Goal: Task Accomplishment & Management: Use online tool/utility

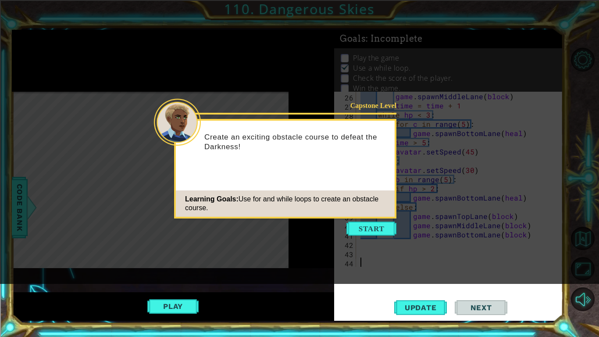
scroll to position [203, 0]
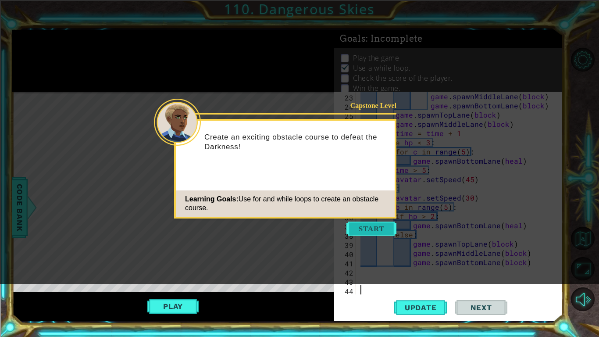
click at [369, 230] on button "Start" at bounding box center [371, 228] width 50 height 14
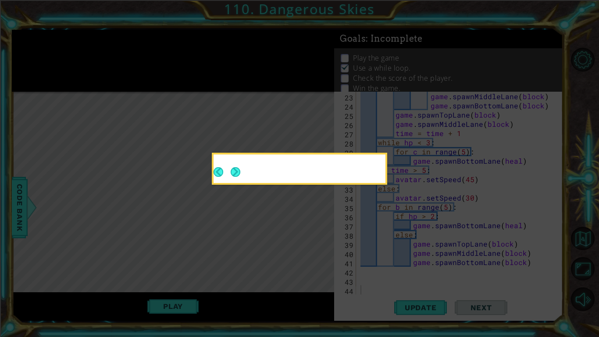
click at [367, 229] on icon at bounding box center [299, 168] width 599 height 337
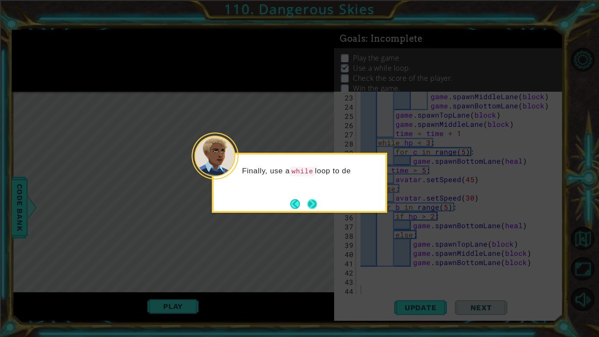
scroll to position [0, 0]
click at [309, 204] on button "Next" at bounding box center [312, 204] width 10 height 10
click at [312, 203] on button "Next" at bounding box center [312, 204] width 10 height 10
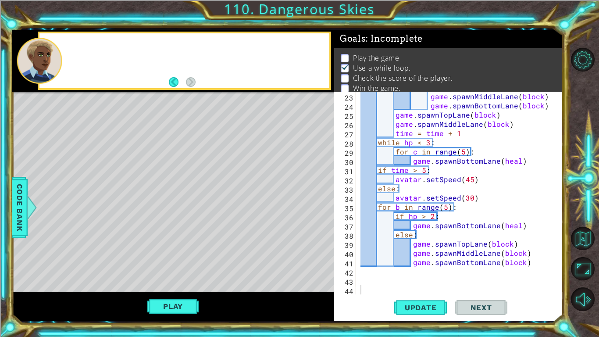
click at [312, 203] on div "Level Map" at bounding box center [214, 221] width 405 height 258
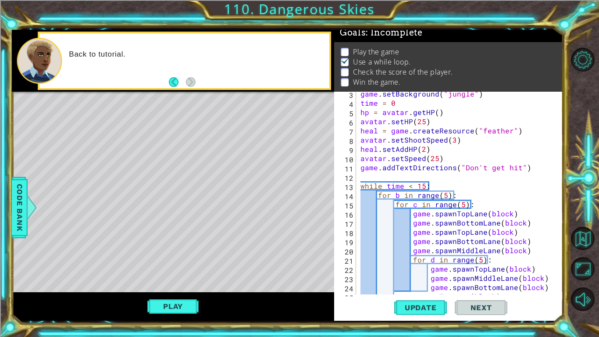
scroll to position [21, 0]
click at [386, 174] on div "game . setBackground ( "jungle" ) time = 0 hp = avatar . getHP ( ) avatar . set…" at bounding box center [462, 199] width 207 height 221
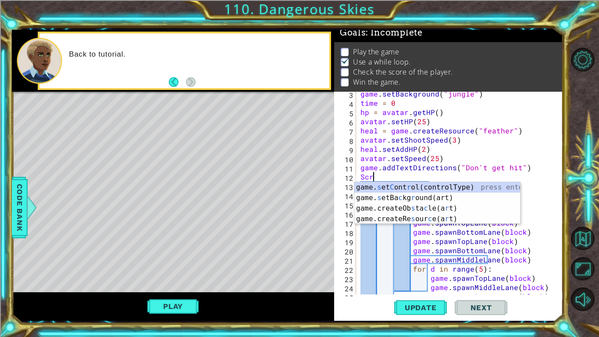
scroll to position [0, 0]
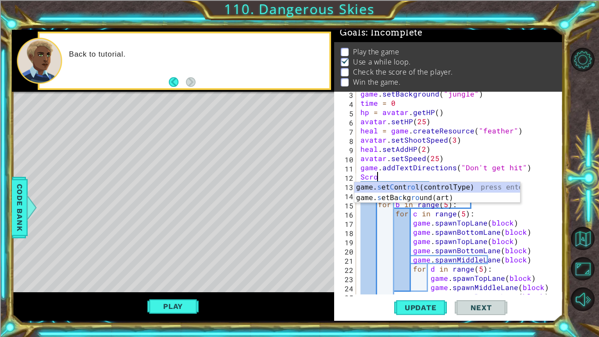
click at [388, 175] on div "game . setBackground ( "jungle" ) time = 0 hp = avatar . getHP ( ) avatar . set…" at bounding box center [462, 199] width 207 height 221
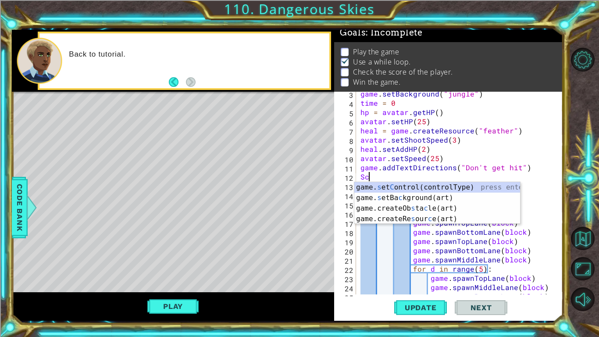
scroll to position [0, 0]
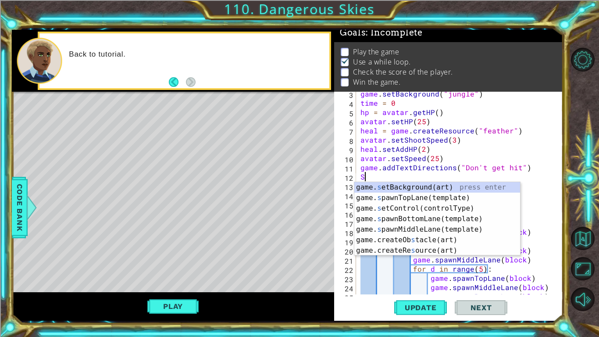
click at [387, 175] on div "game . setBackground ( "jungle" ) time = 0 hp = avatar . getHP ( ) avatar . set…" at bounding box center [462, 199] width 207 height 221
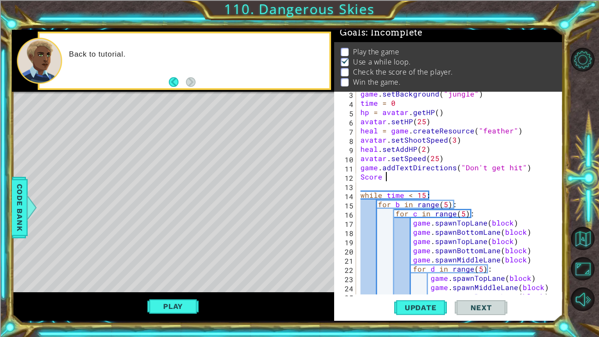
scroll to position [0, 1]
click at [510, 235] on div "game . setBackground ( "jungle" ) time = 0 hp = avatar . getHP ( ) avatar . set…" at bounding box center [462, 199] width 207 height 221
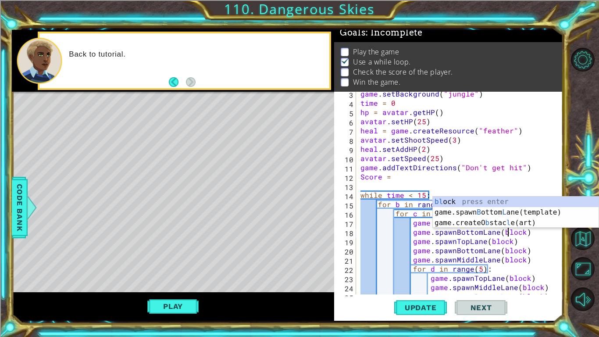
click at [426, 176] on div "game . setBackground ( "jungle" ) time = 0 hp = avatar . getHP ( ) avatar . set…" at bounding box center [462, 199] width 207 height 221
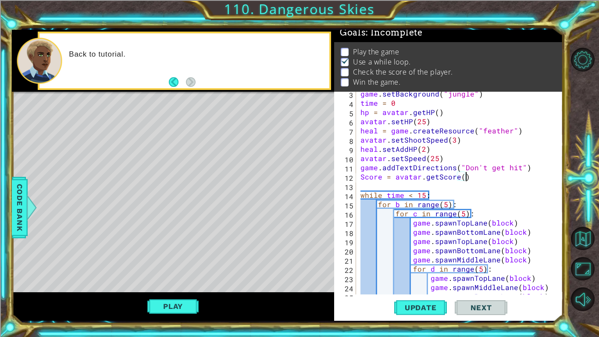
scroll to position [0, 6]
click at [435, 283] on span "Update" at bounding box center [421, 307] width 50 height 9
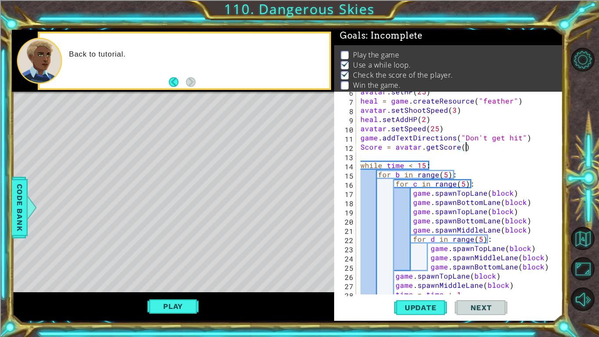
scroll to position [212, 0]
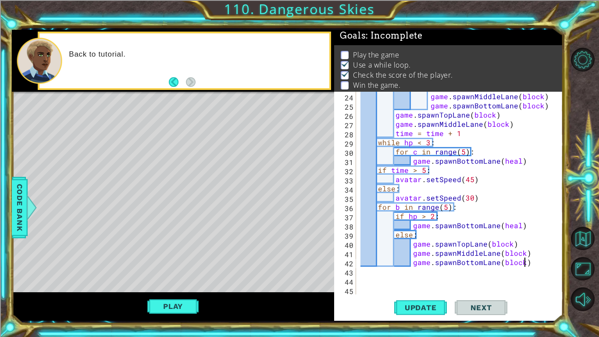
click at [543, 262] on div "game . spawnMiddleLane ( block ) game . spawnBottomLane ( block ) game . spawnT…" at bounding box center [462, 202] width 207 height 221
type textarea "game.spawnBottomLane(block)"
type textarea "[DOMAIN_NAME]()"
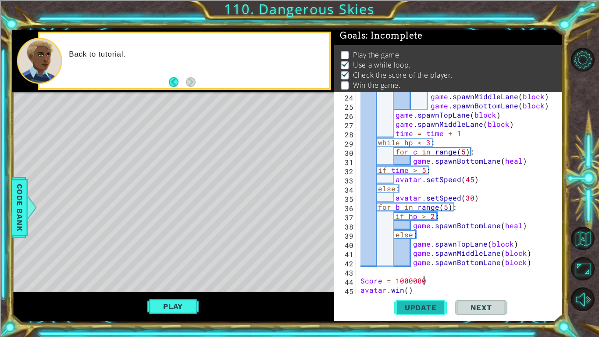
click at [437, 283] on button "Update" at bounding box center [420, 307] width 53 height 23
click at [432, 283] on span "Update" at bounding box center [421, 307] width 50 height 9
click at [23, 235] on div "Code Bank" at bounding box center [20, 207] width 16 height 61
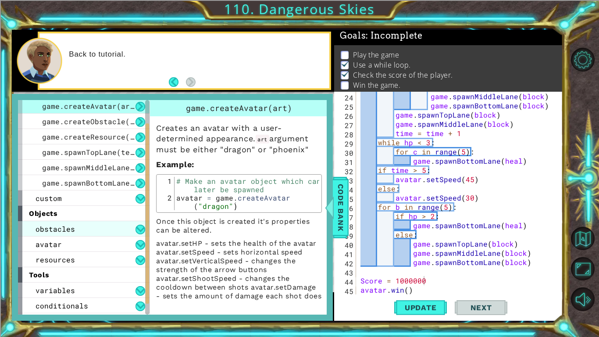
scroll to position [46, 0]
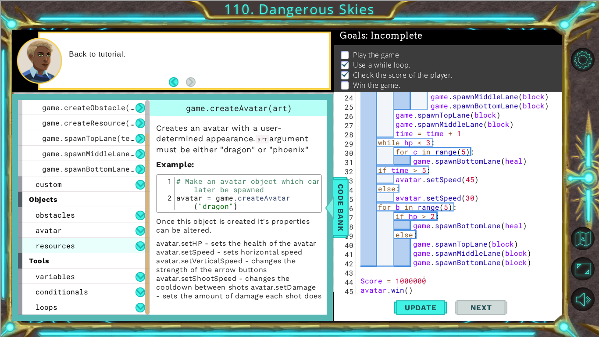
click at [100, 252] on div "resources" at bounding box center [84, 245] width 132 height 15
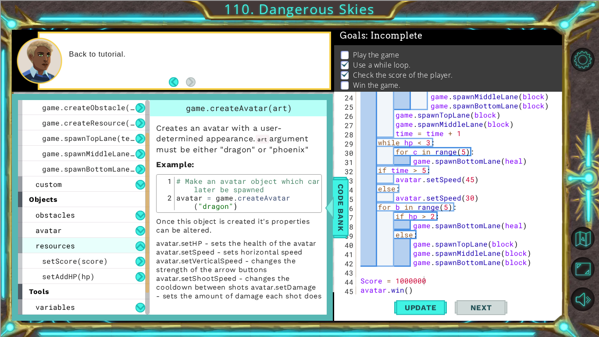
scroll to position [77, 0]
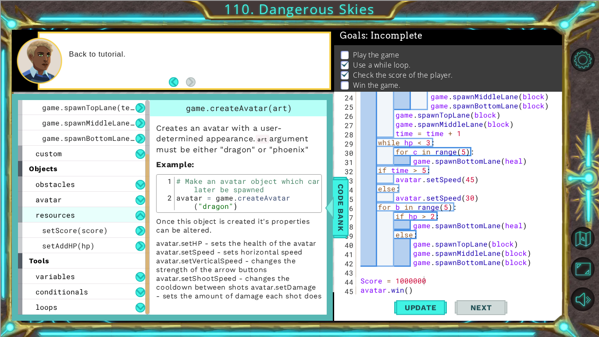
click at [84, 212] on div "resources" at bounding box center [84, 214] width 132 height 15
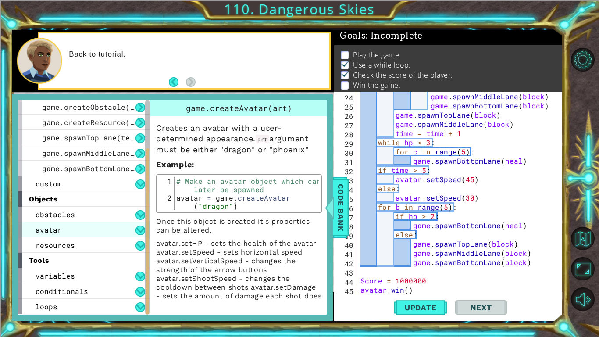
click at [84, 222] on div "avatar" at bounding box center [84, 229] width 132 height 15
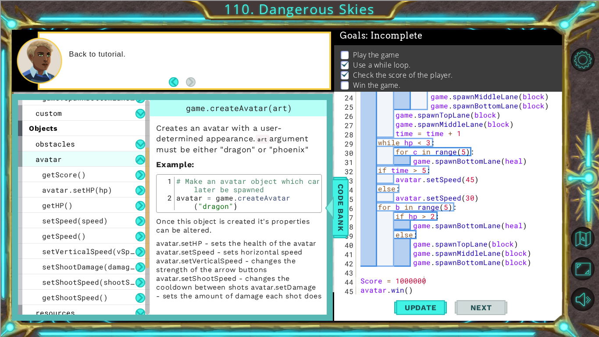
scroll to position [74, 0]
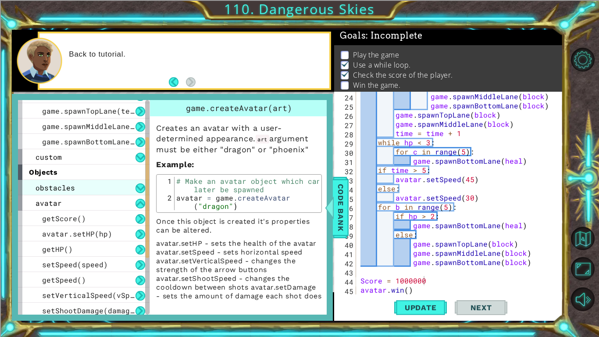
click at [59, 193] on div "obstacles" at bounding box center [84, 187] width 132 height 15
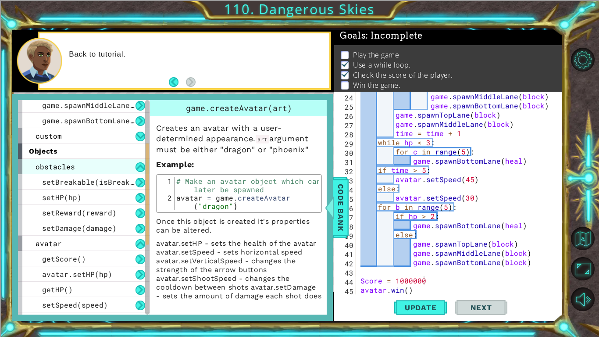
scroll to position [246, 0]
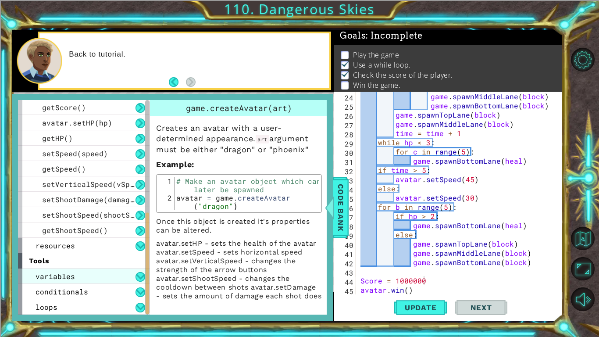
click at [61, 279] on span "variables" at bounding box center [55, 275] width 39 height 9
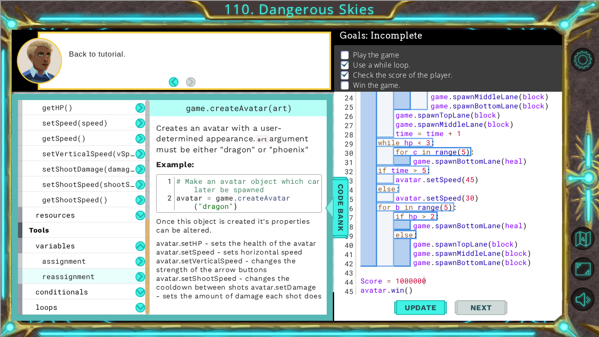
click at [61, 279] on span "reassignment" at bounding box center [68, 275] width 53 height 9
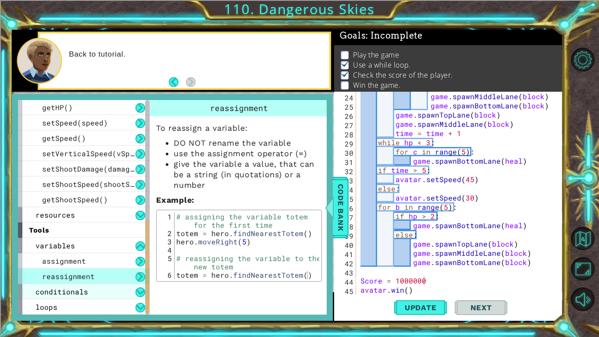
click at [62, 283] on span "conditionals" at bounding box center [62, 291] width 53 height 9
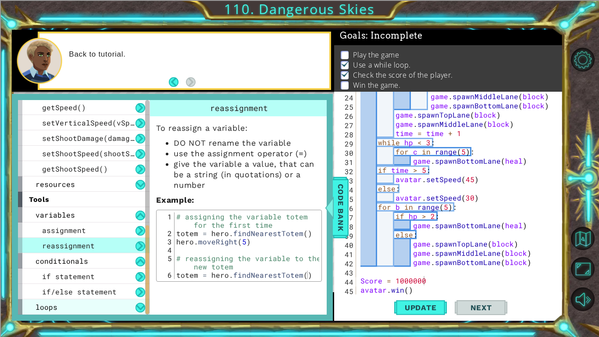
click at [65, 283] on div "loops" at bounding box center [84, 306] width 132 height 15
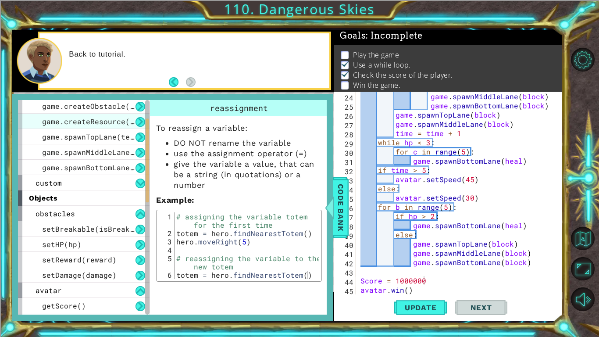
scroll to position [48, 0]
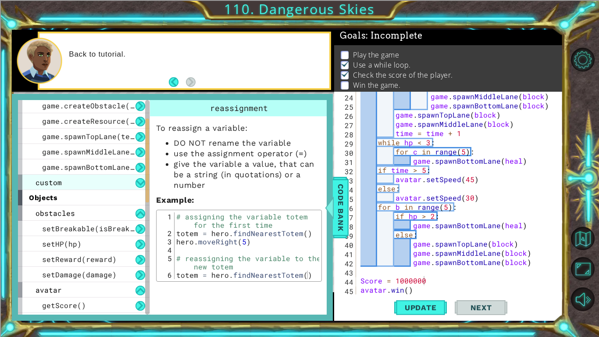
click at [85, 181] on div "custom" at bounding box center [84, 182] width 132 height 15
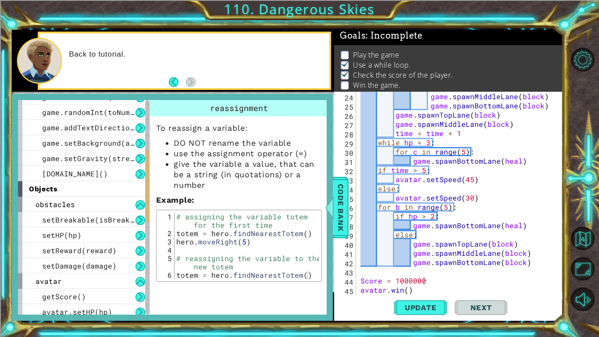
scroll to position [153, 0]
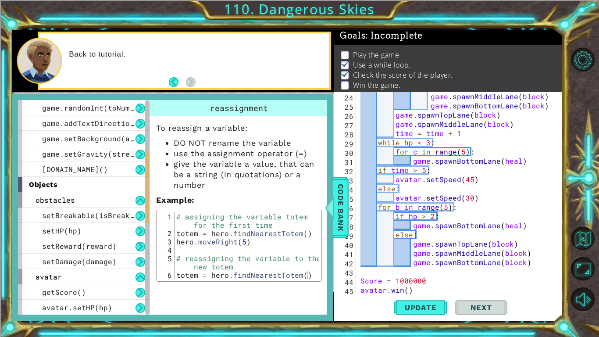
click at [387, 283] on div "game . spawnMiddleLane ( block ) game . spawnBottomLane ( block ) game . spawnT…" at bounding box center [462, 202] width 207 height 221
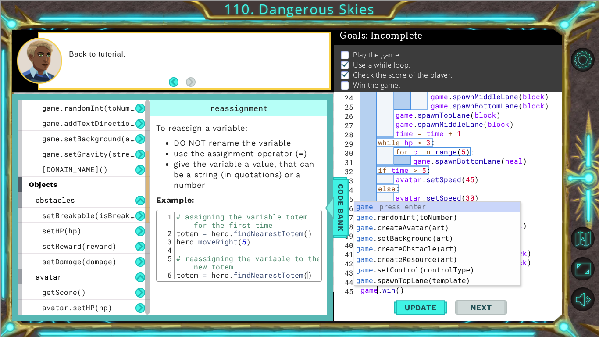
scroll to position [0, 1]
type textarea "[DOMAIN_NAME]()"
click at [432, 283] on button "Update" at bounding box center [420, 307] width 53 height 23
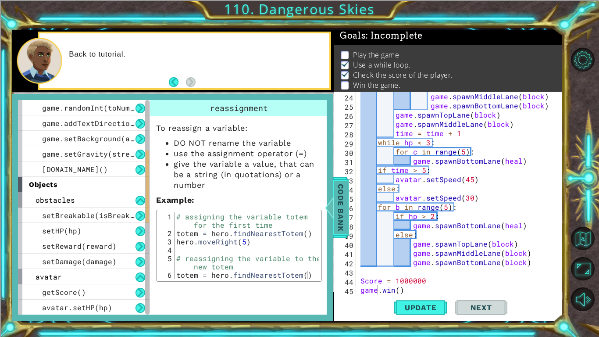
click at [348, 205] on div "Code Bank" at bounding box center [341, 207] width 16 height 61
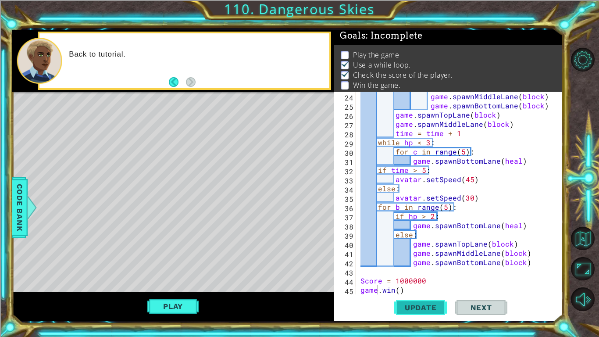
click at [414, 283] on span "Update" at bounding box center [421, 307] width 50 height 9
click at [411, 267] on div "game . spawnMiddleLane ( block ) game . spawnBottomLane ( block ) game . spawnT…" at bounding box center [462, 202] width 207 height 221
click at [410, 283] on span "Update" at bounding box center [421, 307] width 50 height 9
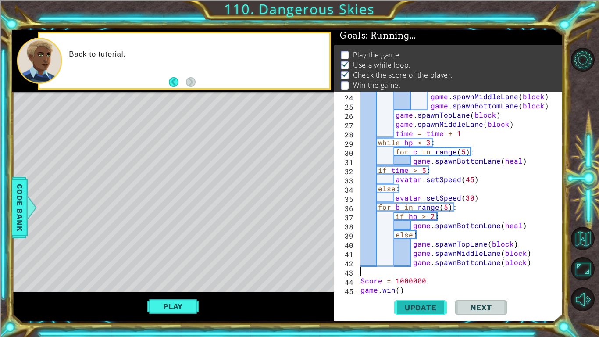
click at [410, 283] on span "Update" at bounding box center [421, 307] width 50 height 9
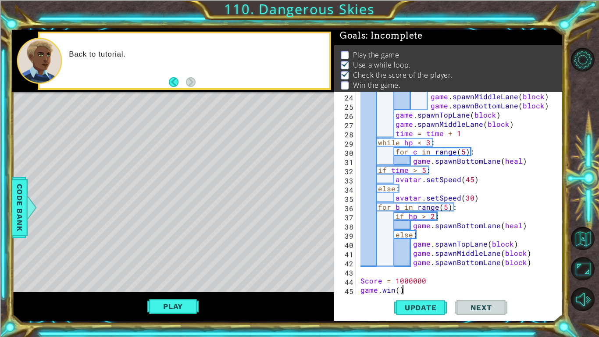
click at [419, 283] on div "game . spawnMiddleLane ( block ) game . spawnBottomLane ( block ) game . spawnT…" at bounding box center [462, 202] width 207 height 221
click at [423, 281] on div "game . spawnMiddleLane ( block ) game . spawnBottomLane ( block ) game . spawnT…" at bounding box center [462, 202] width 207 height 221
type textarea "Score = 1000000"
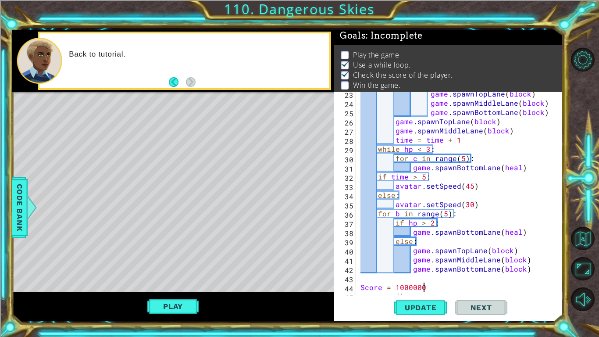
scroll to position [206, 0]
click at [436, 283] on span "Update" at bounding box center [421, 307] width 50 height 9
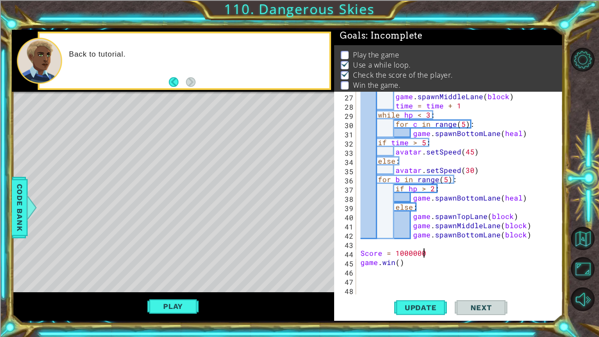
scroll to position [239, 0]
click at [409, 272] on div "game . spawnMiddleLane ( block ) time = time + 1 while hp < 3 : for c in range …" at bounding box center [462, 202] width 207 height 221
click at [407, 270] on div "game . spawnMiddleLane ( block ) time = time + 1 while hp < 3 : for c in range …" at bounding box center [462, 202] width 207 height 221
click at [20, 214] on span "Code Bank" at bounding box center [20, 207] width 14 height 54
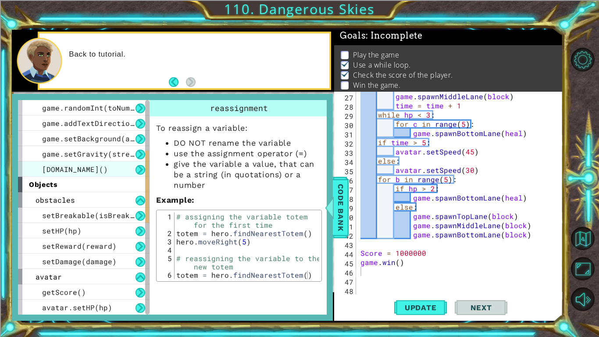
click at [59, 168] on span "[DOMAIN_NAME]()" at bounding box center [75, 168] width 66 height 9
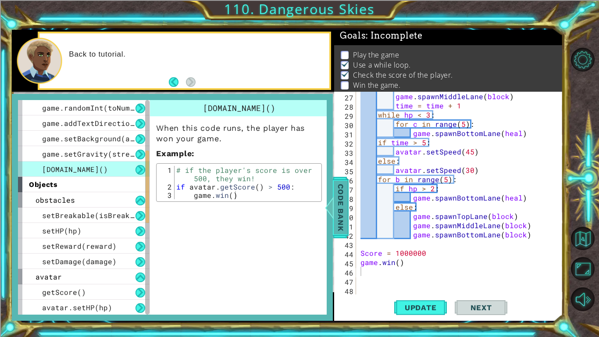
click at [328, 207] on div at bounding box center [329, 207] width 11 height 26
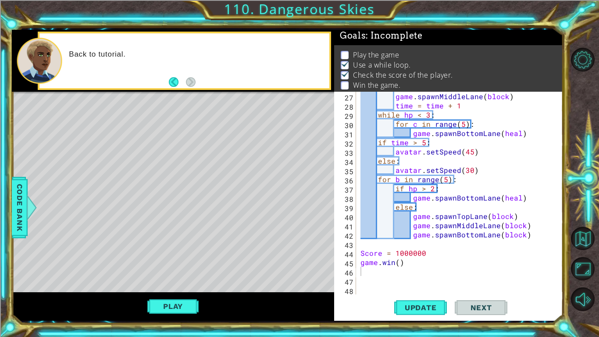
click at [440, 257] on div "game . spawnMiddleLane ( block ) time = time + 1 while hp < 3 : for c in range …" at bounding box center [462, 202] width 207 height 221
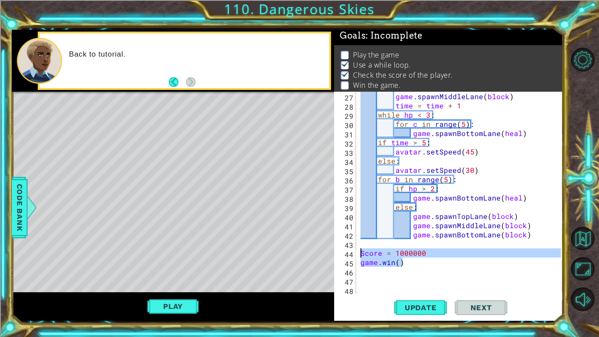
drag, startPoint x: 432, startPoint y: 264, endPoint x: 351, endPoint y: 252, distance: 81.3
click at [351, 252] on div "Score = 1000000 27 28 29 30 31 32 33 34 35 36 37 38 39 40 41 42 43 44 45 46 47 …" at bounding box center [447, 193] width 227 height 203
type textarea "Score = 1000000 [DOMAIN_NAME]()"
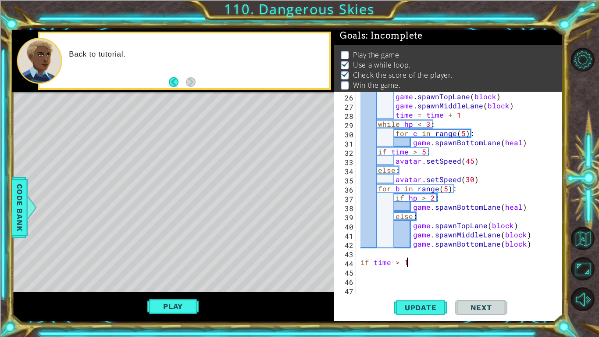
scroll to position [0, 3]
type textarea "if time > 14:"
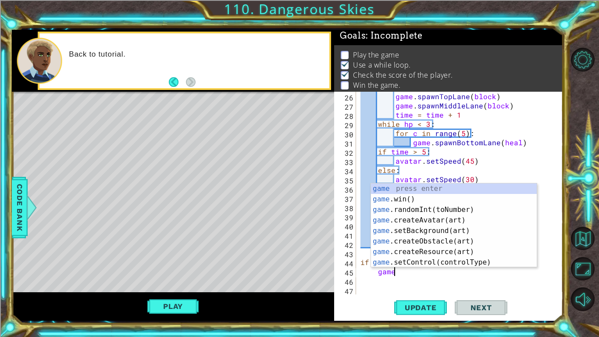
type textarea "game."
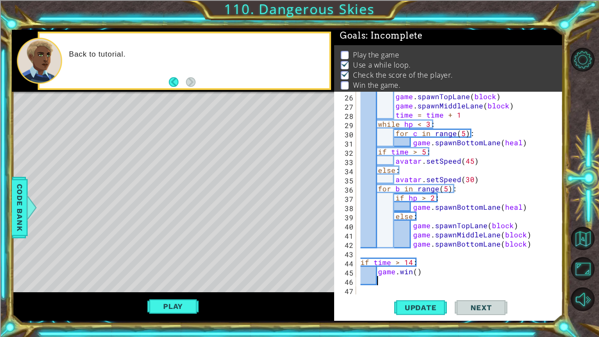
type textarea "[DOMAIN_NAME]()"
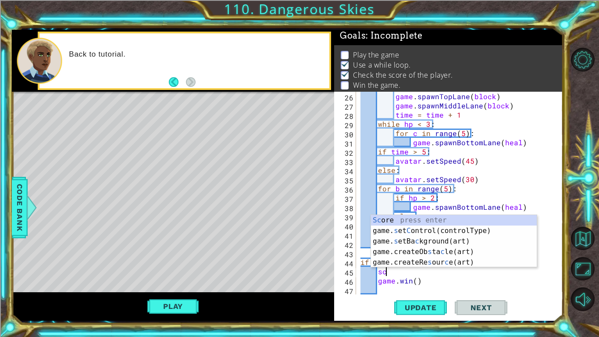
type textarea "s"
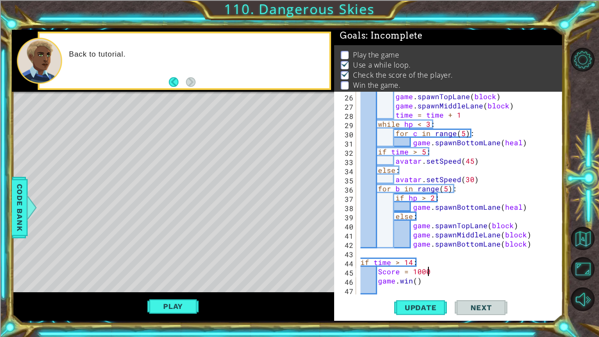
scroll to position [0, 4]
type textarea "Score = 100000"
click at [399, 283] on span "Update" at bounding box center [421, 307] width 50 height 9
click at [401, 283] on span "Update" at bounding box center [421, 307] width 50 height 9
drag, startPoint x: 442, startPoint y: 271, endPoint x: 380, endPoint y: 272, distance: 62.7
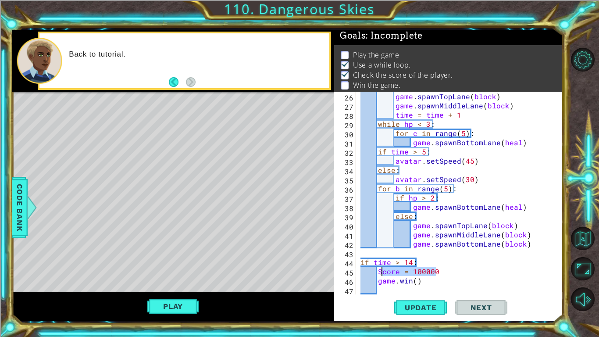
click at [380, 272] on div "game . spawnTopLane ( block ) game . spawnMiddleLane ( block ) time = time + 1 …" at bounding box center [462, 202] width 207 height 221
click at [380, 272] on div "game . spawnTopLane ( block ) game . spawnMiddleLane ( block ) time = time + 1 …" at bounding box center [460, 193] width 202 height 203
drag, startPoint x: 447, startPoint y: 270, endPoint x: 378, endPoint y: 273, distance: 68.9
click at [378, 273] on div "game . spawnTopLane ( block ) game . spawnMiddleLane ( block ) time = time + 1 …" at bounding box center [462, 202] width 207 height 221
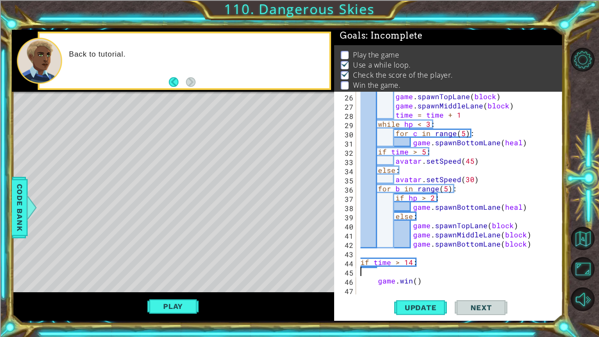
type textarea "if time > 14:"
click at [377, 281] on div "game . spawnTopLane ( block ) game . spawnMiddleLane ( block ) time = time + 1 …" at bounding box center [462, 202] width 207 height 221
click at [417, 283] on span "Update" at bounding box center [421, 307] width 50 height 9
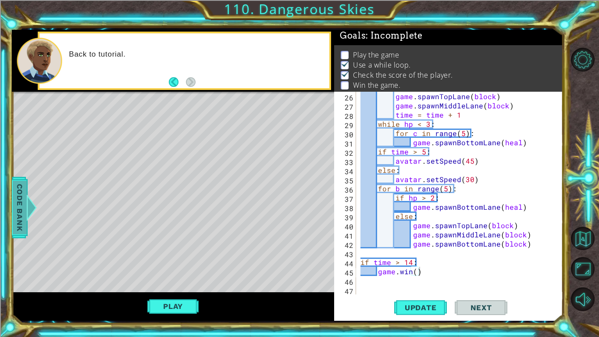
click at [25, 208] on span "Code Bank" at bounding box center [20, 207] width 14 height 54
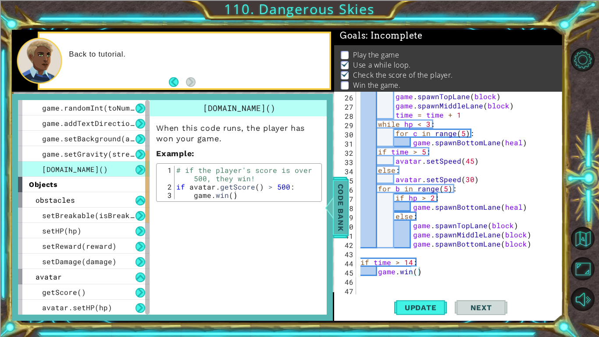
click at [344, 209] on span "Code Bank" at bounding box center [341, 207] width 14 height 54
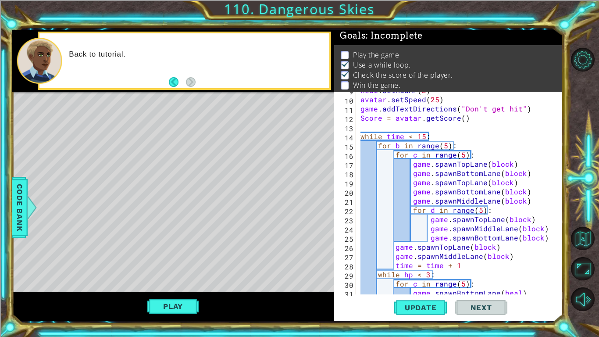
scroll to position [80, 0]
type textarea "while time < 15:"
click at [402, 136] on div "heal . setAddHP ( 2 ) avatar . setSpeed ( 25 ) game . addTextDirections ( "Don'…" at bounding box center [462, 196] width 207 height 221
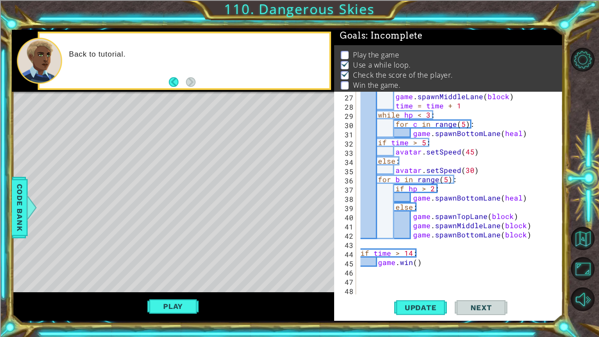
click at [414, 268] on div "game . spawnMiddleLane ( block ) time = time + 1 while hp < 3 : for c in range …" at bounding box center [462, 202] width 207 height 221
click at [413, 283] on span "Update" at bounding box center [421, 307] width 50 height 9
click at [168, 283] on button "Play" at bounding box center [172, 306] width 51 height 17
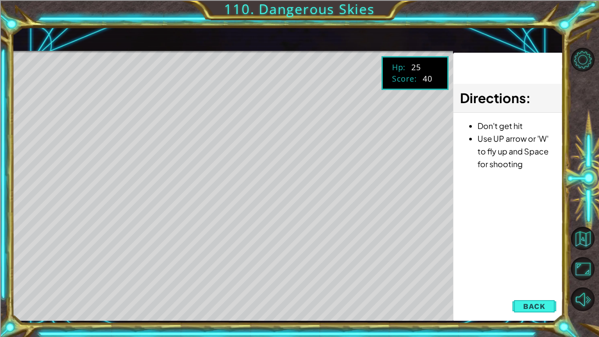
click at [528, 283] on div "Directions : Don't get hit Use UP arrow or 'W' to fly up and Space for shooting" at bounding box center [508, 187] width 110 height 269
click at [548, 283] on button "Back" at bounding box center [534, 306] width 44 height 18
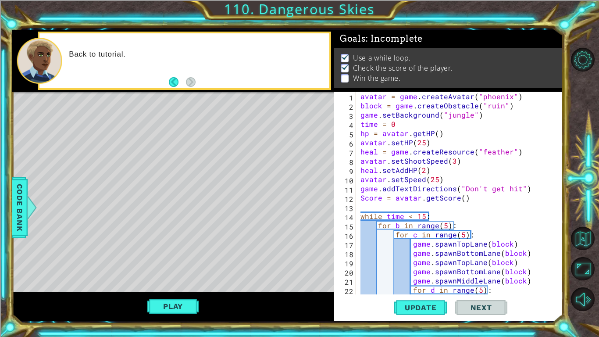
scroll to position [0, 0]
click at [453, 158] on div "avatar = game . createAvatar ( "phoenix" ) block = game . createObstacle ( "rui…" at bounding box center [462, 202] width 207 height 221
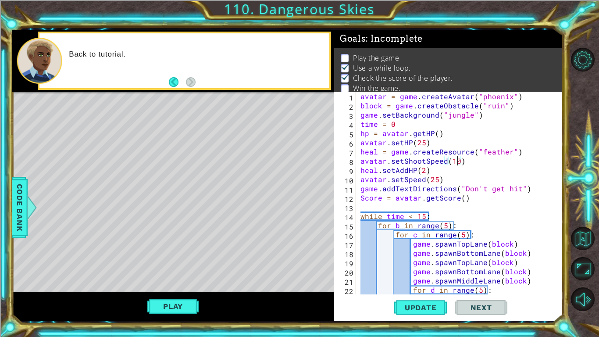
scroll to position [0, 6]
click at [437, 283] on button "Update" at bounding box center [420, 307] width 53 height 23
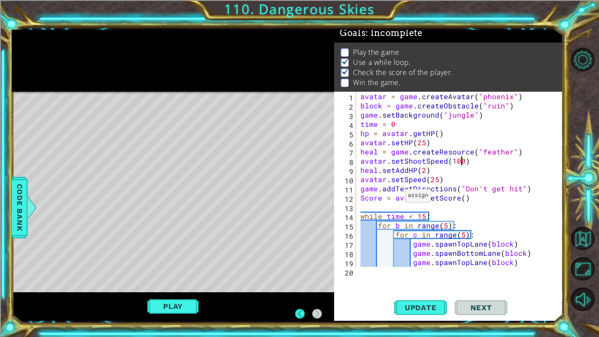
scroll to position [6, 0]
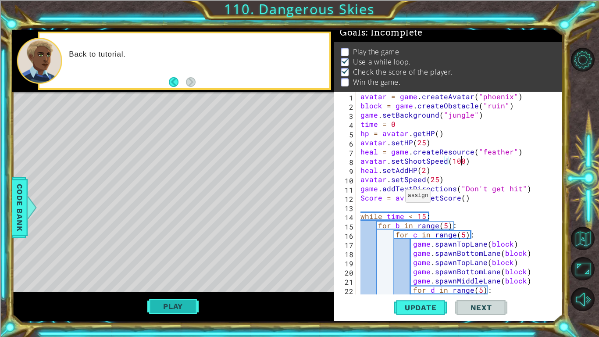
click at [178, 283] on button "Play" at bounding box center [172, 306] width 51 height 17
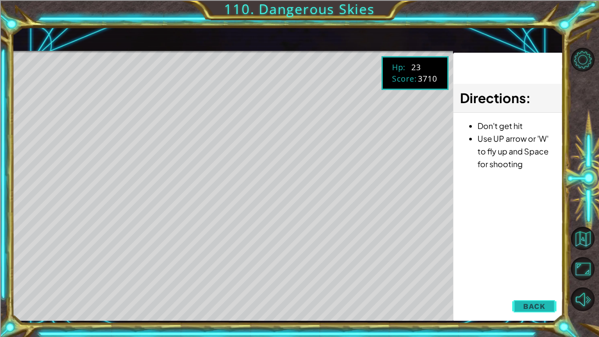
click at [535, 283] on span "Back" at bounding box center [534, 306] width 22 height 9
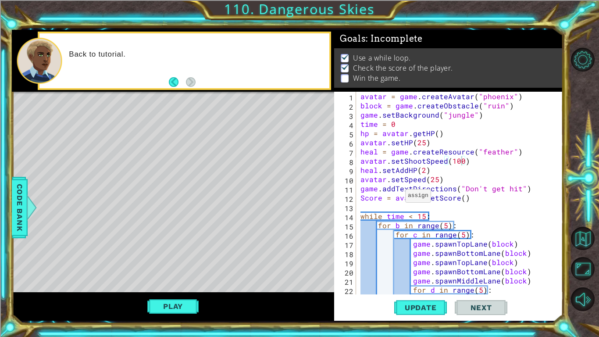
scroll to position [0, 0]
click at [424, 217] on div "avatar = game . createAvatar ( "phoenix" ) block = game . createObstacle ( "rui…" at bounding box center [462, 202] width 207 height 221
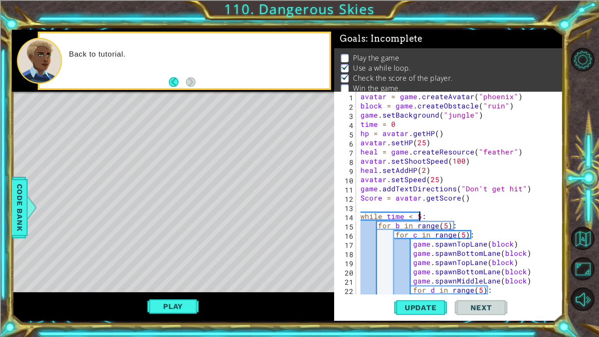
scroll to position [0, 4]
click at [400, 280] on div "avatar = game . createAvatar ( "phoenix" ) block = game . createObstacle ( "rui…" at bounding box center [462, 202] width 207 height 221
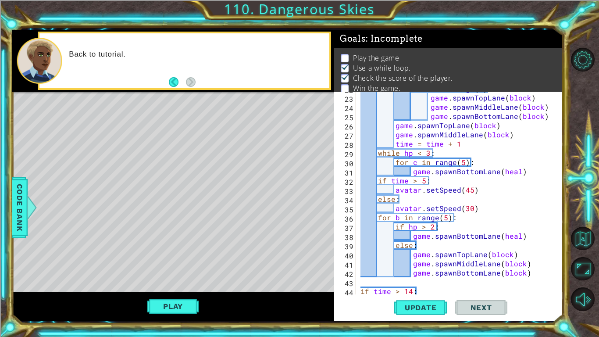
scroll to position [239, 0]
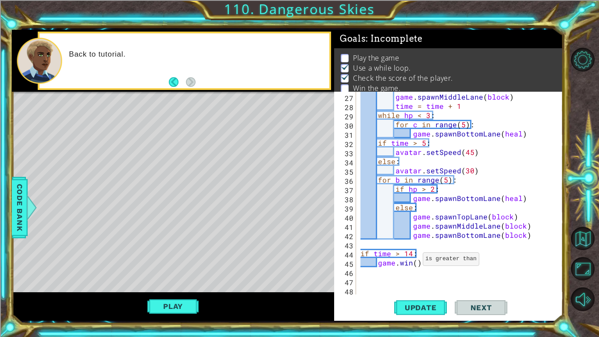
click at [412, 252] on div "game . spawnTopLane ( block ) game . spawnMiddleLane ( block ) time = time + 1 …" at bounding box center [462, 193] width 207 height 221
click at [428, 283] on button "Update" at bounding box center [420, 307] width 53 height 23
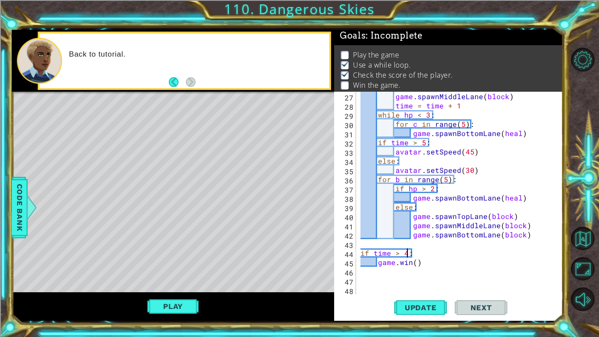
scroll to position [239, 0]
click at [175, 283] on button "Play" at bounding box center [172, 306] width 51 height 17
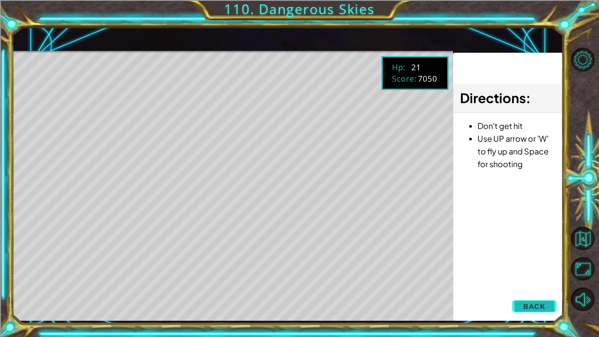
click at [529, 283] on button "Back" at bounding box center [534, 306] width 44 height 18
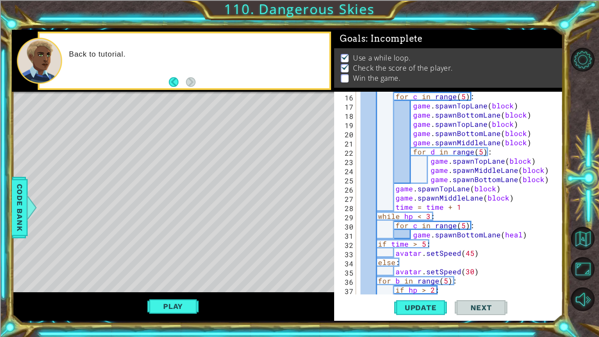
scroll to position [0, 0]
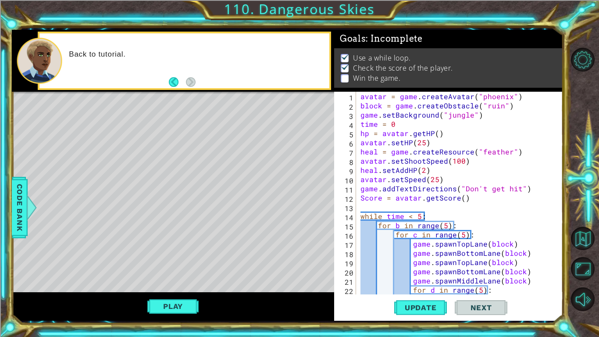
click at [362, 161] on div "avatar = game . createAvatar ( "phoenix" ) block = game . createObstacle ( "rui…" at bounding box center [462, 202] width 207 height 221
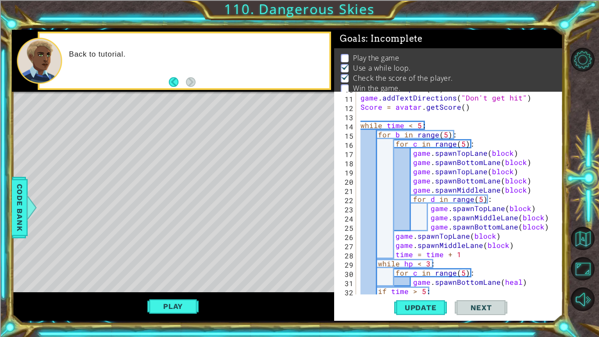
scroll to position [91, 0]
click at [549, 223] on div "avatar . setSpeed ( 25 ) game . addTextDirections ( "Don't get hit" ) Score = a…" at bounding box center [462, 194] width 207 height 221
type textarea "game.spawnBottomLane(block)"
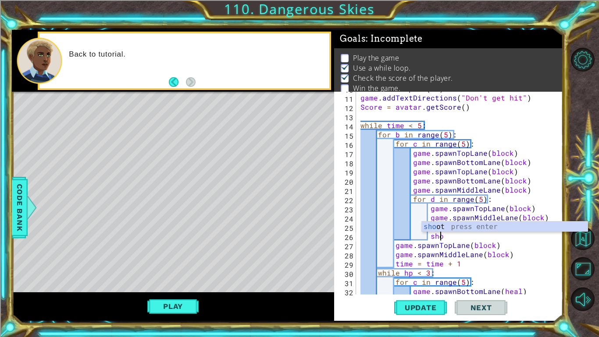
scroll to position [0, 5]
type textarea "s"
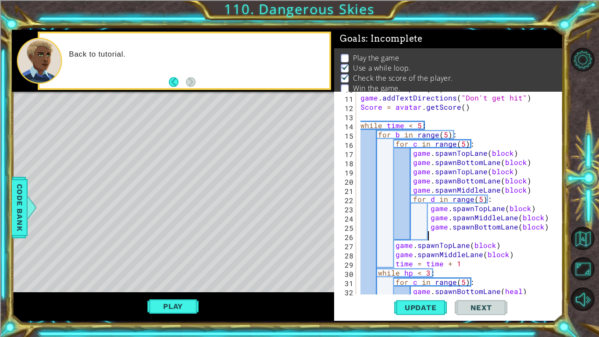
scroll to position [0, 0]
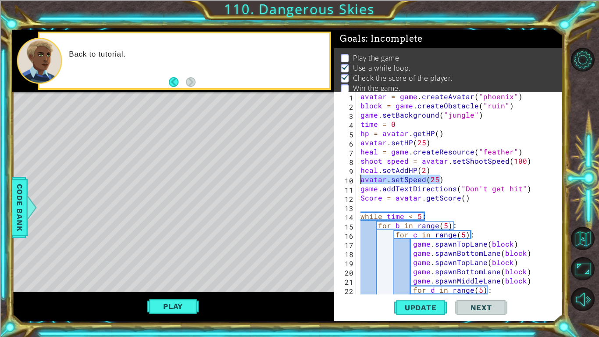
drag, startPoint x: 448, startPoint y: 180, endPoint x: 342, endPoint y: 182, distance: 105.7
click at [342, 182] on div "1 2 3 4 5 6 7 8 9 10 11 12 13 14 15 16 17 18 19 20 21 22 23 avatar = game . cre…" at bounding box center [447, 193] width 227 height 203
click at [359, 180] on div "avatar = game . createAvatar ( "phoenix" ) block = game . createObstacle ( "rui…" at bounding box center [460, 193] width 202 height 203
type textarea "speed = avatar.setSpeed(25)"
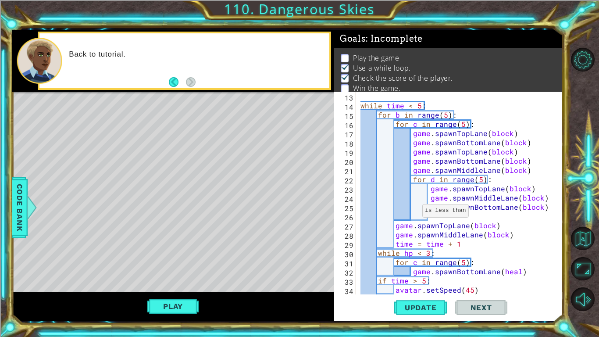
scroll to position [119, 0]
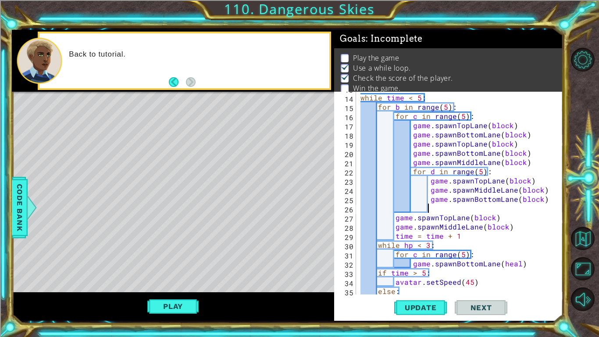
click at [434, 210] on div "while time < 5 : for b in range ( 5 ) : for c in range ( 5 ) : game . spawnTopL…" at bounding box center [462, 194] width 207 height 221
click at [427, 283] on span "Update" at bounding box center [421, 307] width 50 height 9
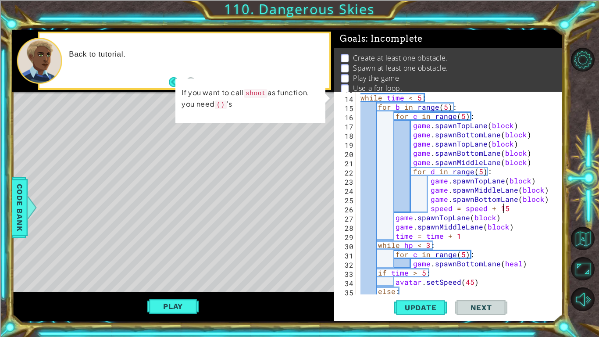
scroll to position [0, 0]
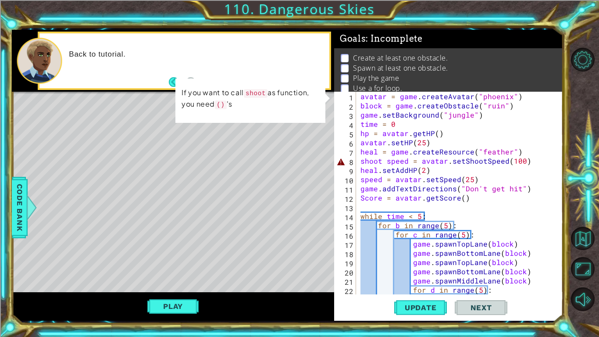
click at [385, 160] on div "avatar = game . createAvatar ( "phoenix" ) block = game . createObstacle ( "rui…" at bounding box center [462, 202] width 207 height 221
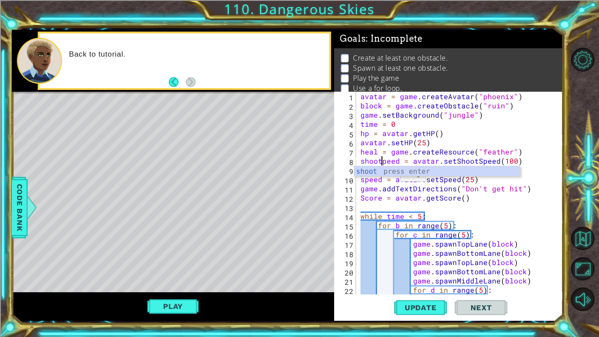
scroll to position [0, 1]
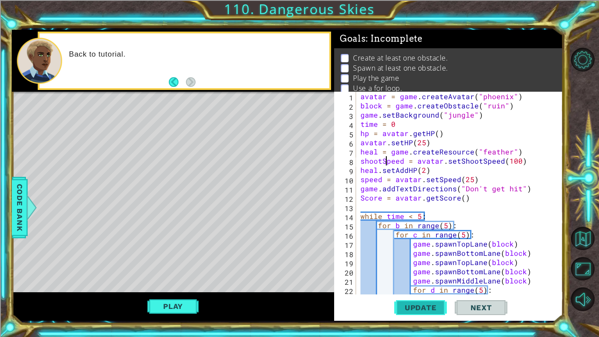
click at [429, 283] on span "Update" at bounding box center [421, 307] width 50 height 9
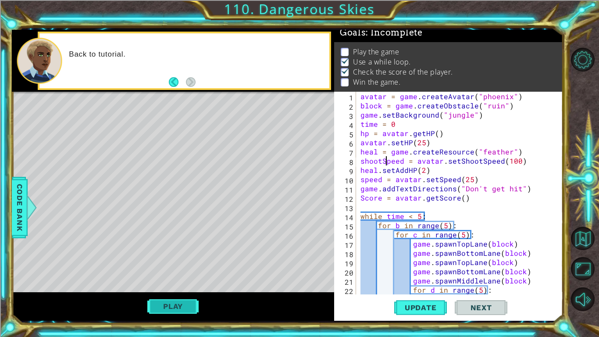
click at [165, 283] on button "Play" at bounding box center [172, 306] width 51 height 17
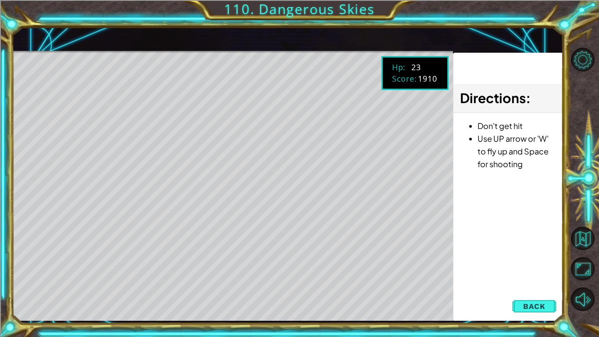
click at [249, 283] on div "Level Map" at bounding box center [214, 180] width 405 height 258
click at [530, 283] on button "Back" at bounding box center [534, 306] width 44 height 18
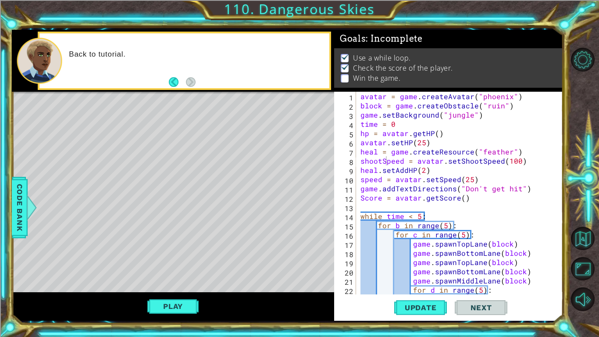
scroll to position [0, 0]
click at [468, 178] on div "avatar = game . createAvatar ( "phoenix" ) block = game . createObstacle ( "rui…" at bounding box center [462, 202] width 207 height 221
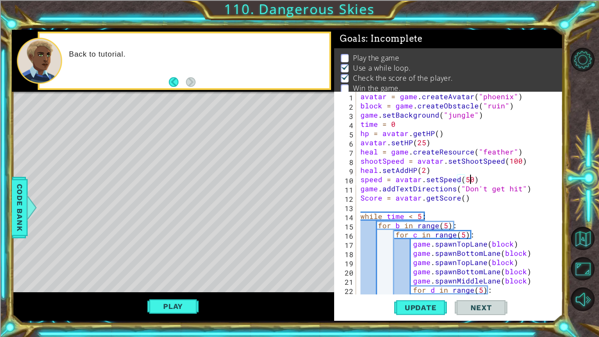
scroll to position [0, 7]
click at [407, 283] on span "Update" at bounding box center [421, 307] width 50 height 9
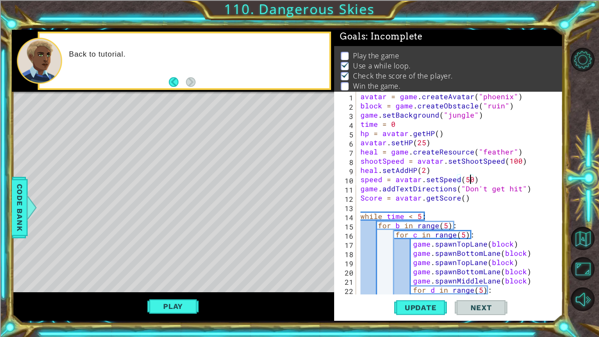
scroll to position [3, 0]
click at [164, 283] on button "Play" at bounding box center [172, 306] width 51 height 17
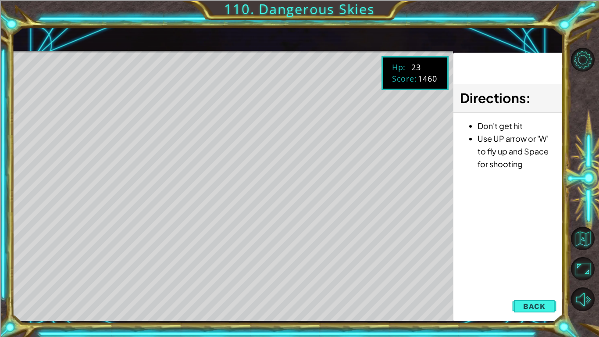
click at [164, 283] on div "Level Map" at bounding box center [214, 180] width 405 height 258
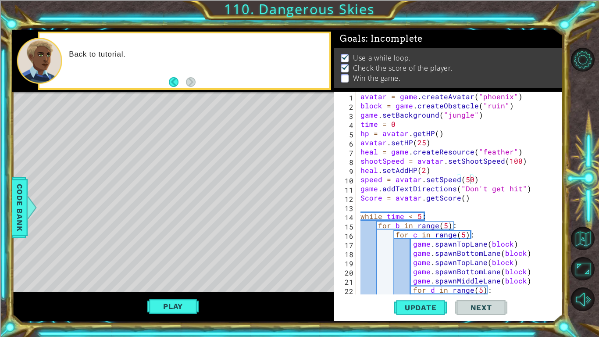
scroll to position [249, 0]
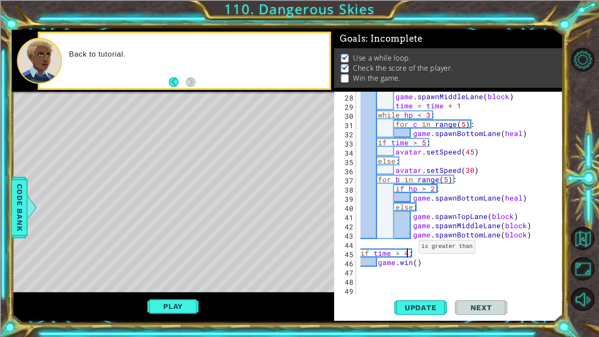
click at [408, 249] on div "game . spawnMiddleLane ( block ) time = time + 1 while hp < 3 : for c in range …" at bounding box center [462, 202] width 207 height 221
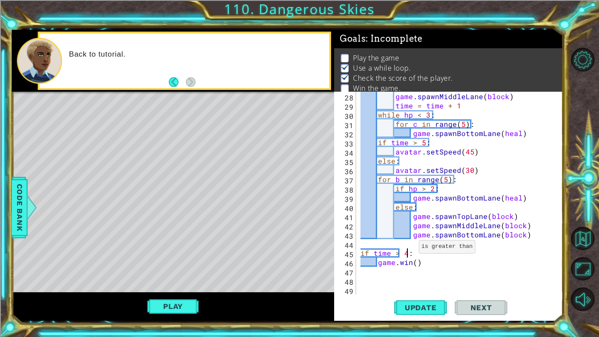
scroll to position [0, 3]
click at [423, 265] on div "game . spawnMiddleLane ( block ) time = time + 1 while hp < 3 : for c in range …" at bounding box center [462, 202] width 207 height 221
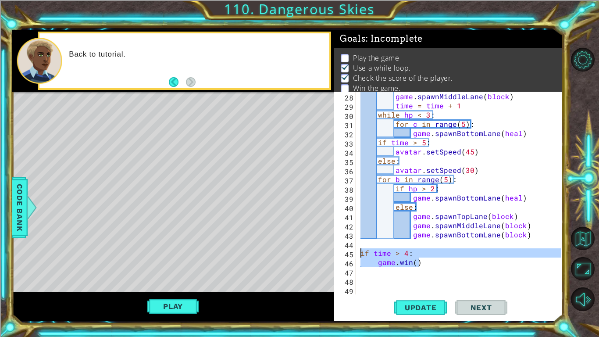
drag, startPoint x: 423, startPoint y: 265, endPoint x: 346, endPoint y: 249, distance: 79.0
click at [346, 249] on div "[DOMAIN_NAME]() 28 29 30 31 32 33 34 35 36 37 38 39 40 41 42 43 44 45 46 47 48 …" at bounding box center [447, 193] width 227 height 203
click at [433, 257] on div "game . spawnMiddleLane ( block ) time = time + 1 while hp < 3 : for c in range …" at bounding box center [460, 193] width 202 height 203
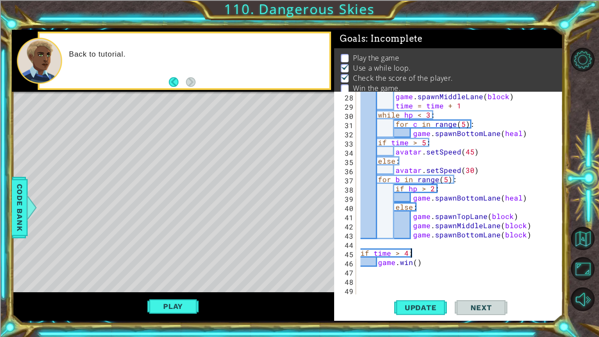
click at [433, 260] on div "game . spawnMiddleLane ( block ) time = time + 1 while hp < 3 : for c in range …" at bounding box center [462, 202] width 207 height 221
type textarea "[DOMAIN_NAME]()"
paste textarea "[DOMAIN_NAME]()"
click at [390, 278] on div "game . spawnMiddleLane ( block ) time = time + 1 while hp < 3 : for c in range …" at bounding box center [462, 202] width 207 height 221
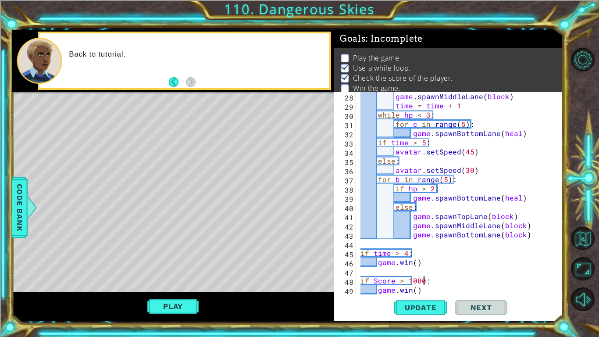
scroll to position [0, 4]
click at [407, 283] on button "Update" at bounding box center [420, 307] width 53 height 23
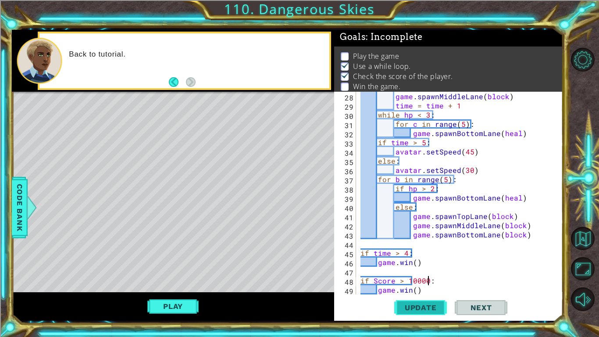
scroll to position [3, 0]
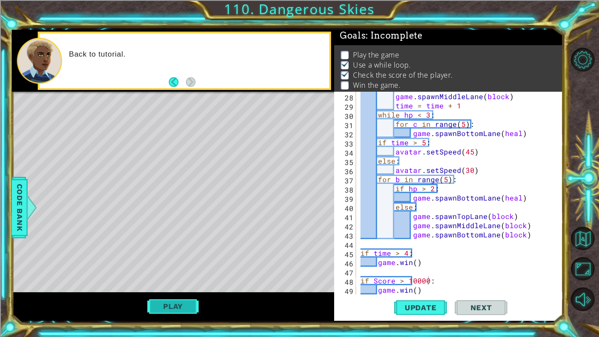
click at [180, 283] on button "Play" at bounding box center [172, 306] width 51 height 17
click at [180, 283] on div "Level Map" at bounding box center [214, 221] width 405 height 258
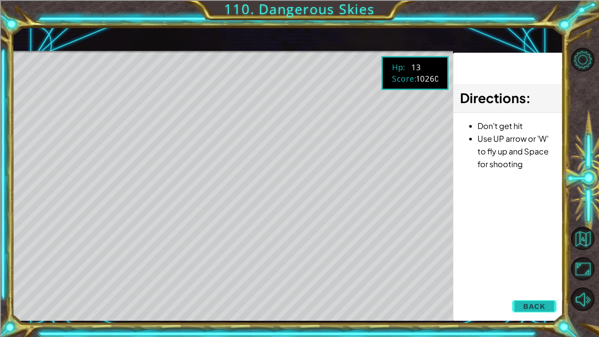
click at [538, 283] on span "Back" at bounding box center [534, 306] width 22 height 9
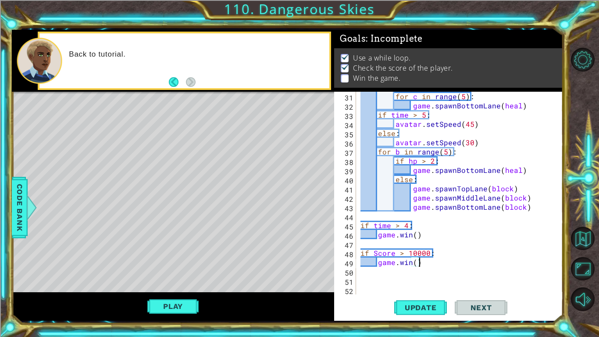
scroll to position [0, 3]
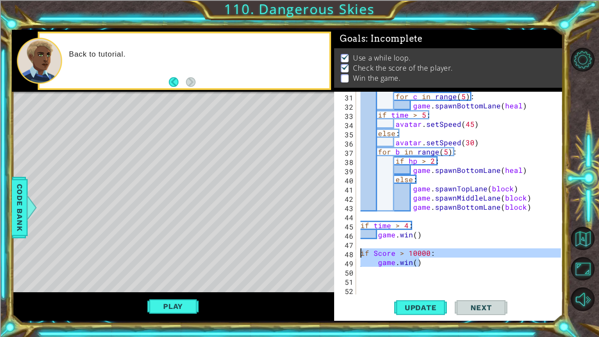
drag, startPoint x: 426, startPoint y: 266, endPoint x: 361, endPoint y: 258, distance: 64.9
click at [361, 258] on div "for c in range ( 5 ) : game . spawnBottomLane ( heal ) if time > 5 : avatar . s…" at bounding box center [462, 202] width 207 height 221
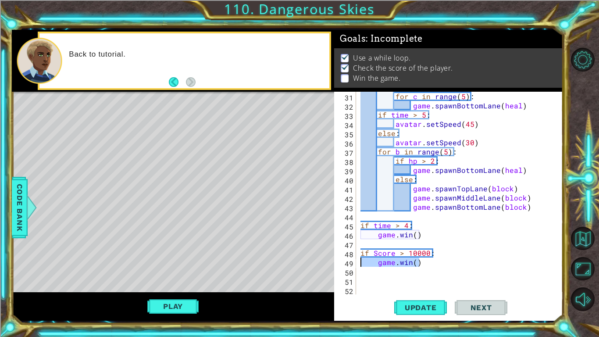
click at [438, 239] on div "for c in range ( 5 ) : game . spawnBottomLane ( heal ) if time > 5 : avatar . s…" at bounding box center [462, 202] width 207 height 221
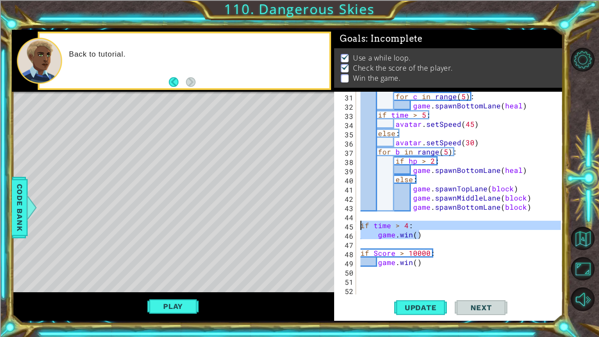
drag, startPoint x: 438, startPoint y: 239, endPoint x: 344, endPoint y: 226, distance: 94.6
click at [344, 226] on div "[DOMAIN_NAME]() 31 32 33 34 35 36 37 38 39 40 41 42 43 44 45 46 47 48 49 50 51 …" at bounding box center [447, 193] width 227 height 203
type textarea "if time > 4: [DOMAIN_NAME]()"
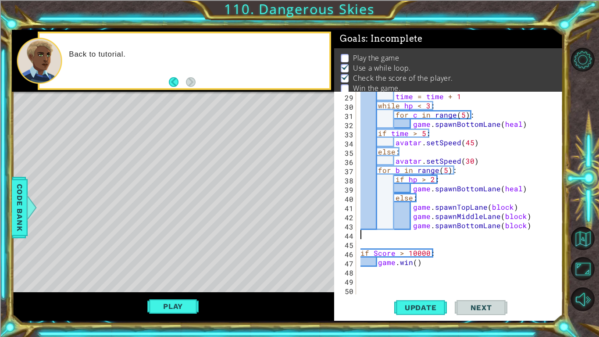
scroll to position [249, 0]
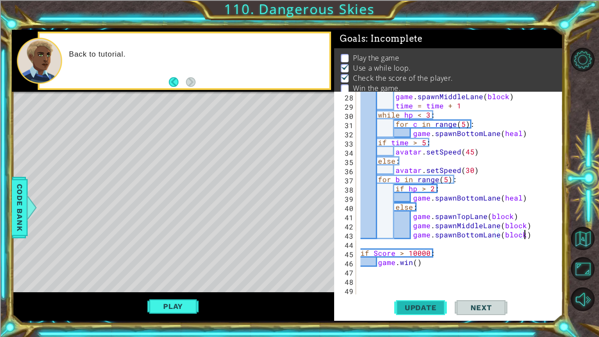
click at [407, 283] on span "Update" at bounding box center [421, 307] width 50 height 9
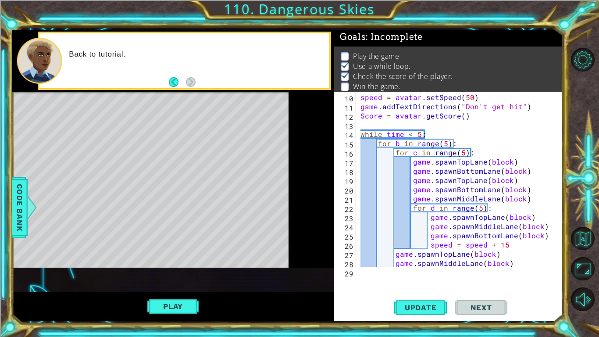
scroll to position [3, 0]
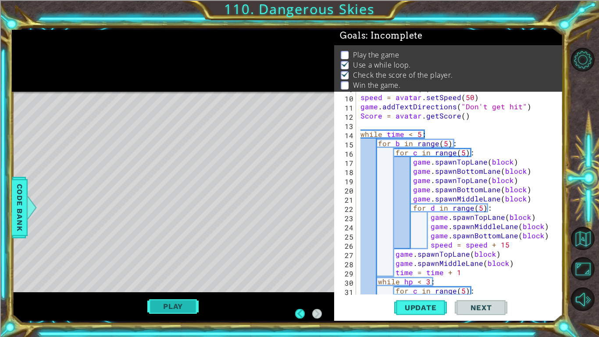
click at [194, 283] on button "Play" at bounding box center [172, 306] width 51 height 17
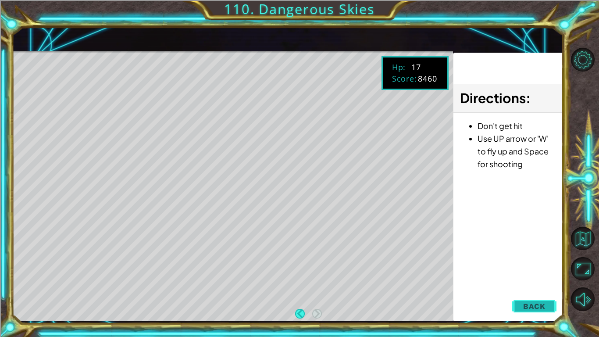
click at [546, 283] on button "Back" at bounding box center [534, 306] width 44 height 18
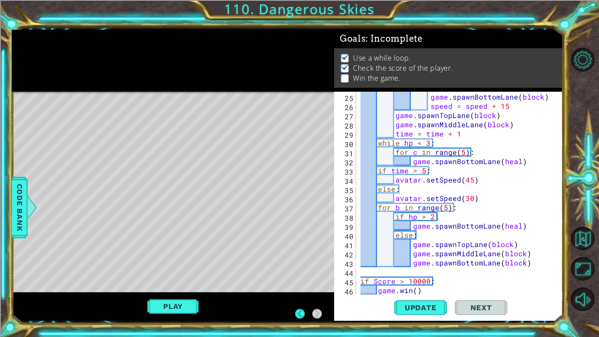
scroll to position [221, 0]
type textarea "avatar.setSpeed(45)"
click at [434, 182] on div "game . spawnMiddleLane ( block ) game . spawnBottomLane ( block ) speed = speed…" at bounding box center [462, 193] width 207 height 221
click at [394, 273] on div "game . spawnMiddleLane ( block ) game . spawnBottomLane ( block ) speed = speed…" at bounding box center [462, 193] width 207 height 221
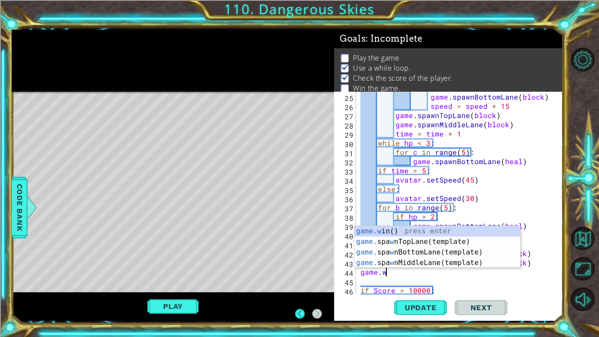
scroll to position [0, 1]
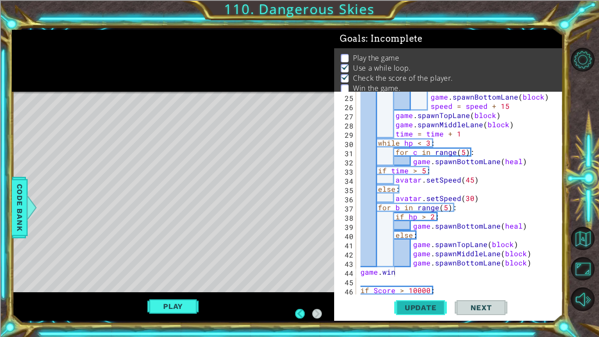
click at [416, 283] on span "Update" at bounding box center [421, 307] width 50 height 9
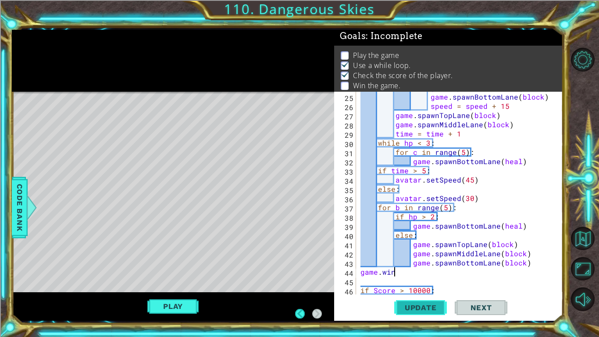
scroll to position [3, 0]
click at [433, 216] on div "game . spawnMiddleLane ( block ) game . spawnBottomLane ( block ) speed = speed…" at bounding box center [462, 193] width 207 height 221
click at [424, 215] on div "game . spawnMiddleLane ( block ) game . spawnBottomLane ( block ) speed = speed…" at bounding box center [462, 193] width 207 height 221
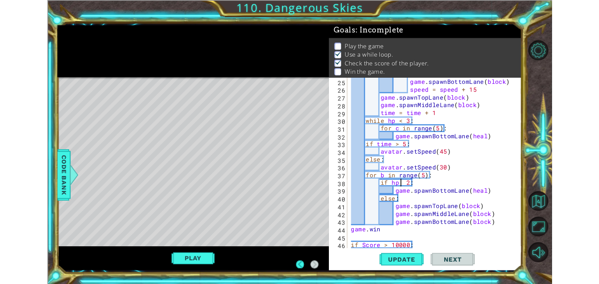
scroll to position [0, 4]
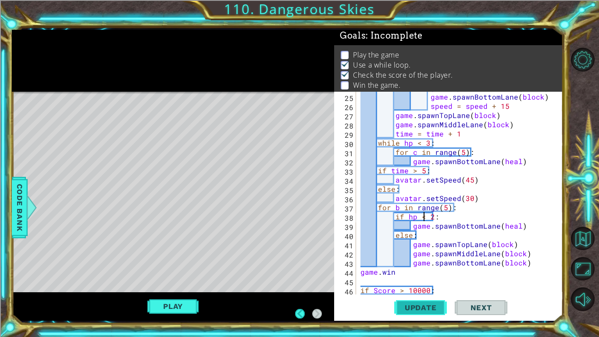
click at [438, 283] on span "Update" at bounding box center [421, 307] width 50 height 9
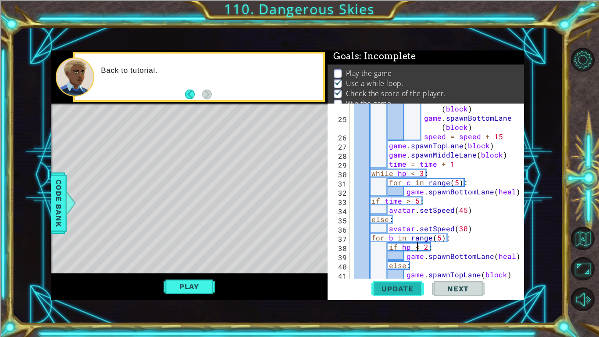
scroll to position [3, 0]
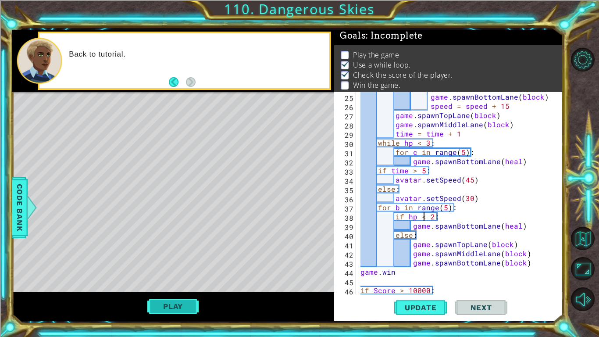
click at [176, 283] on button "Play" at bounding box center [172, 306] width 51 height 17
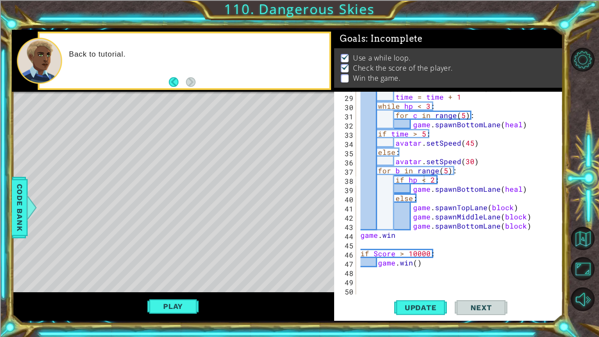
scroll to position [0, 3]
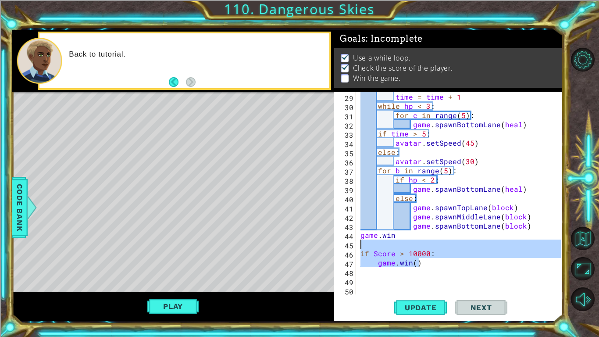
drag, startPoint x: 437, startPoint y: 262, endPoint x: 341, endPoint y: 247, distance: 97.3
click at [341, 247] on div "[DOMAIN_NAME]() 28 29 30 31 32 33 34 35 36 37 38 39 40 41 42 43 44 45 46 47 48 …" at bounding box center [447, 193] width 227 height 203
type textarea "if Score > 10000:"
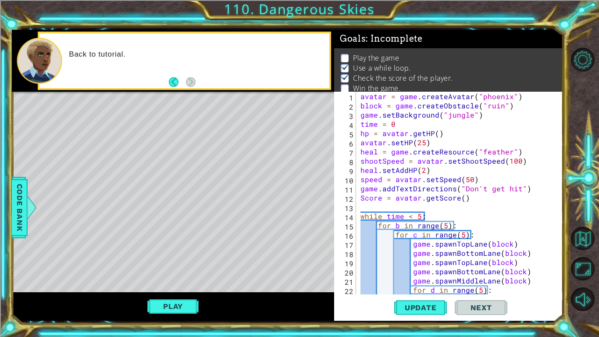
scroll to position [239, 0]
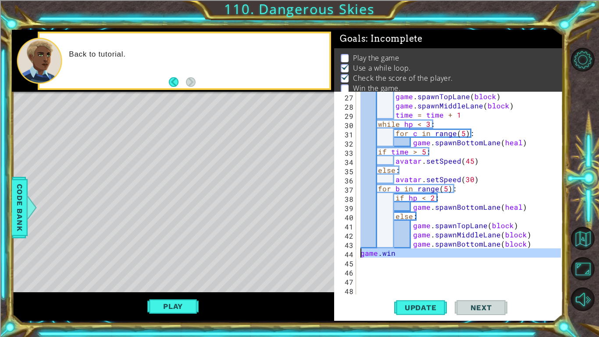
drag, startPoint x: 437, startPoint y: 260, endPoint x: 309, endPoint y: 253, distance: 128.7
click at [309, 253] on div "1 ההההההההההההההההההההההההההההההההההההההההההההההההההההההההההההההההההההההההההההה…" at bounding box center [287, 175] width 551 height 291
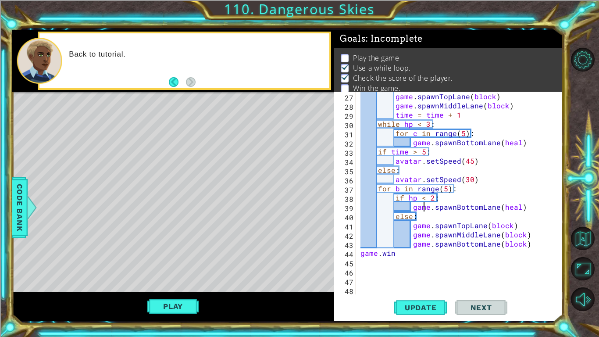
click at [425, 206] on div "game . spawnTopLane ( block ) game . spawnMiddleLane ( block ) time = time + 1 …" at bounding box center [462, 202] width 207 height 221
click at [529, 199] on div "game . spawnTopLane ( block ) game . spawnMiddleLane ( block ) time = time + 1 …" at bounding box center [462, 202] width 207 height 221
click at [528, 204] on div "game . spawnTopLane ( block ) game . spawnMiddleLane ( block ) time = time + 1 …" at bounding box center [462, 202] width 207 height 221
type textarea "game.spawnBottomLane(heal)"
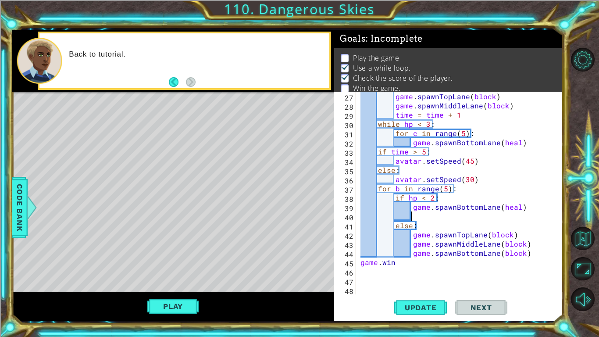
paste textarea "Code Area"
click at [264, 283] on div "Play" at bounding box center [173, 306] width 322 height 29
click at [412, 283] on span "Update" at bounding box center [421, 307] width 50 height 9
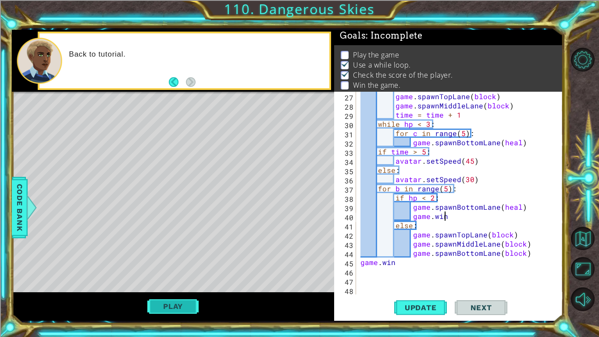
click at [185, 283] on button "Play" at bounding box center [172, 306] width 51 height 17
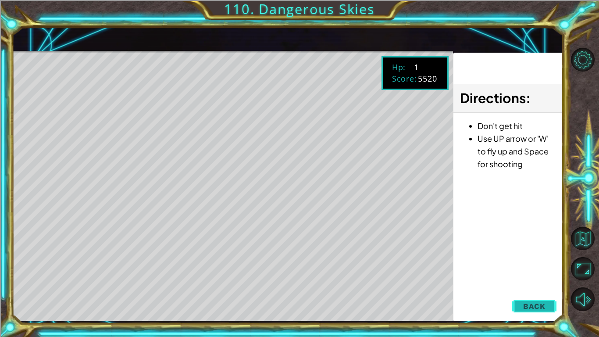
click at [525, 283] on span "Back" at bounding box center [534, 306] width 22 height 9
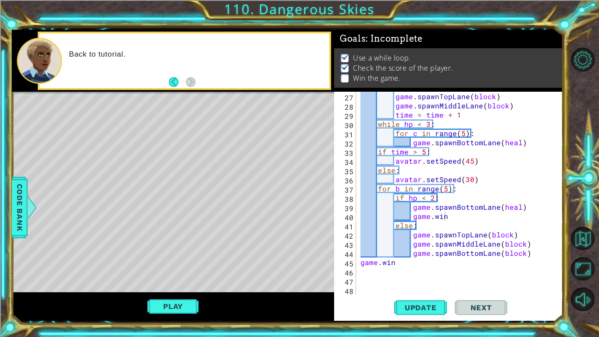
scroll to position [0, 0]
click at [421, 259] on div "game . spawnTopLane ( block ) game . spawnMiddleLane ( block ) time = time + 1 …" at bounding box center [462, 202] width 207 height 221
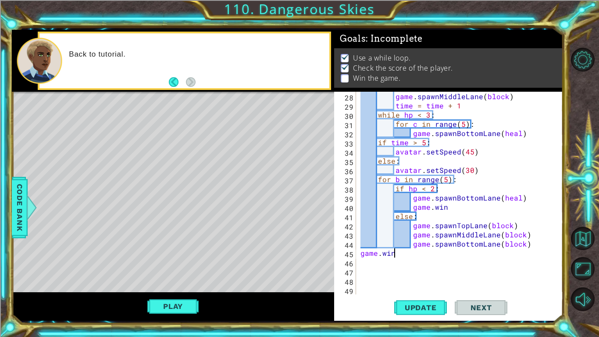
scroll to position [249, 0]
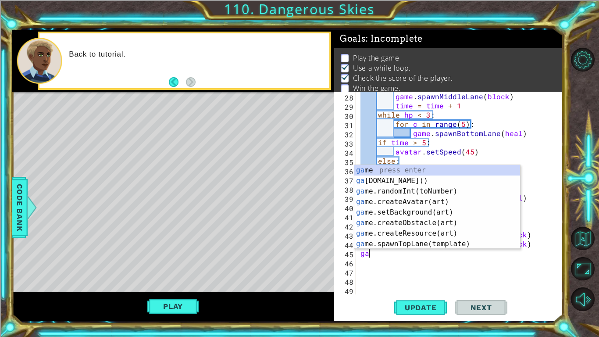
type textarea "g"
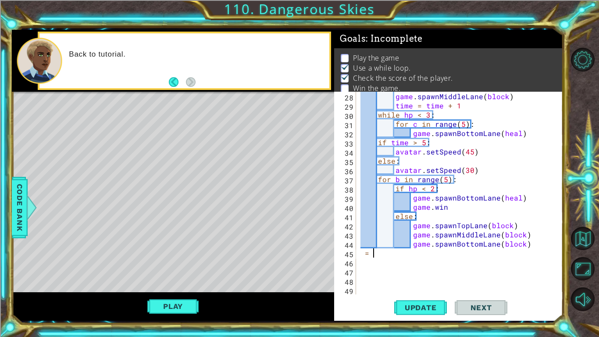
type textarea "="
type textarea "if time > 4:"
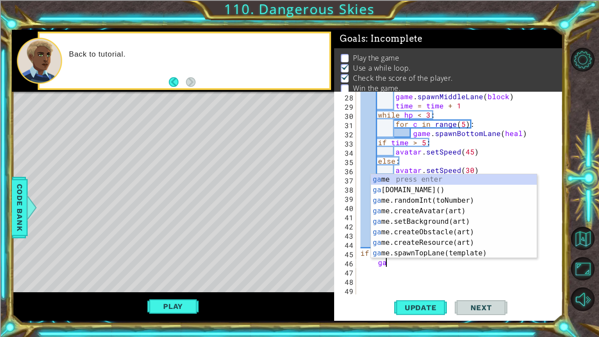
scroll to position [0, 1]
click at [410, 261] on div "game . spawnMiddleLane ( block ) time = time + 1 while hp < 3 : for c in range …" at bounding box center [462, 202] width 207 height 221
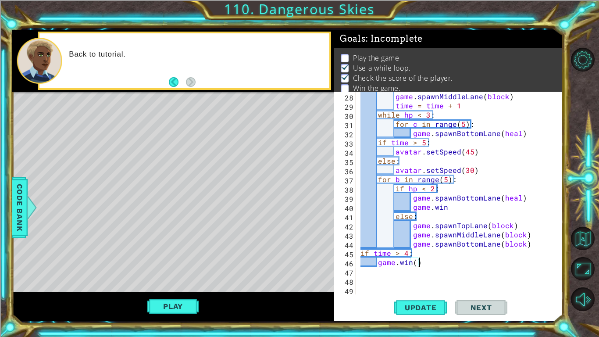
scroll to position [0, 3]
click at [436, 283] on span "Update" at bounding box center [421, 307] width 50 height 9
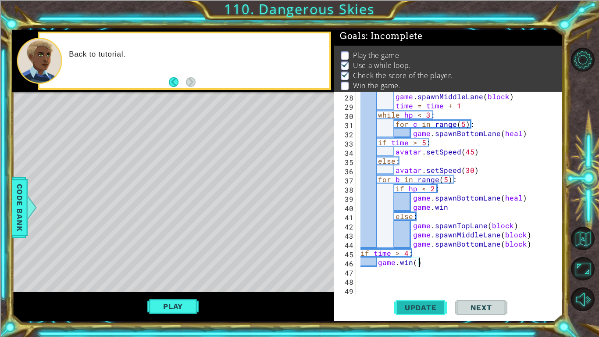
scroll to position [3, 0]
click at [172, 283] on button "Play" at bounding box center [172, 306] width 51 height 17
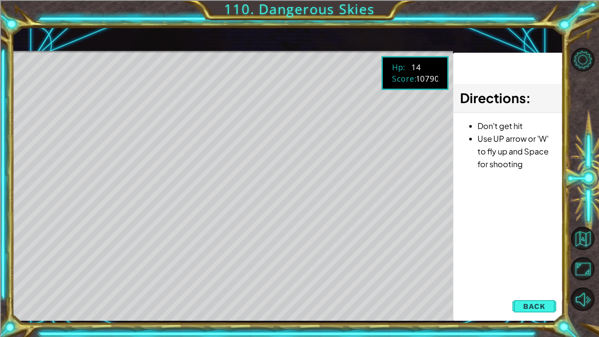
click at [541, 283] on div "Directions : Don't get hit Use UP arrow or 'W' to fly up and Space for shooting" at bounding box center [508, 187] width 110 height 269
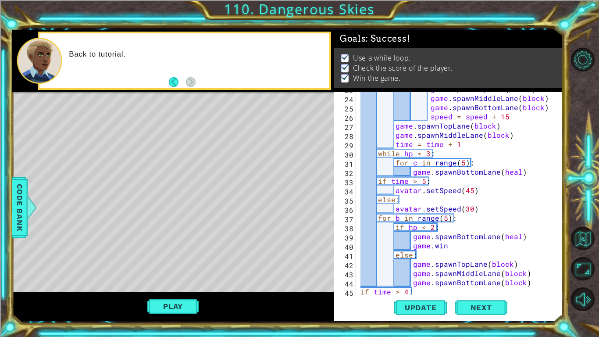
scroll to position [0, 0]
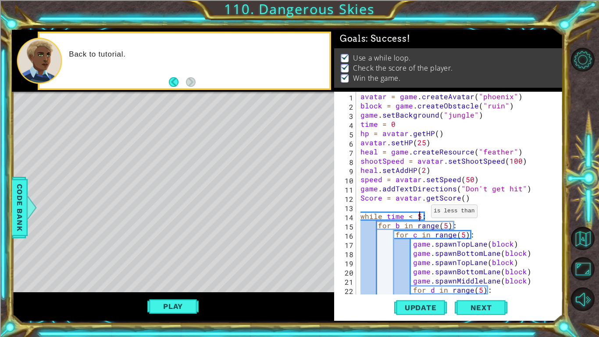
click at [420, 213] on div "avatar = game . createAvatar ( "phoenix" ) block = game . createObstacle ( "rui…" at bounding box center [462, 202] width 207 height 221
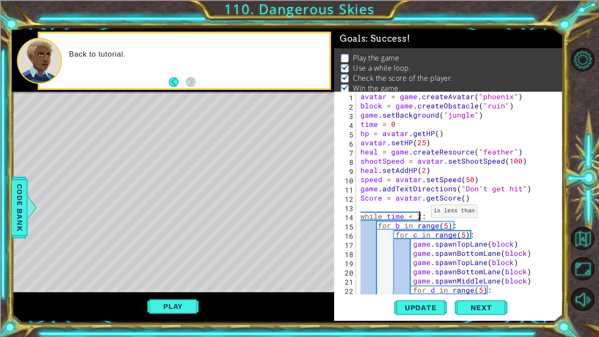
scroll to position [258, 0]
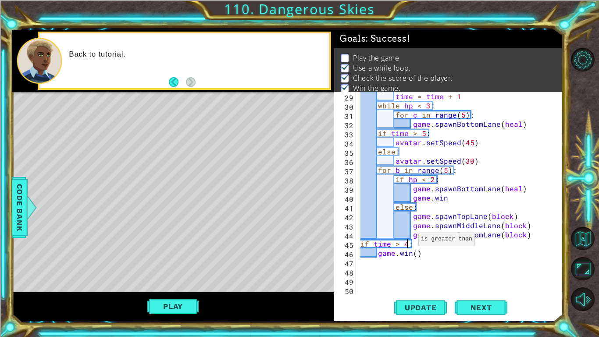
click at [407, 241] on div "time = time + 1 while hp < 3 : for c in range ( 5 ) : game . spawnBottomLane ( …" at bounding box center [462, 202] width 207 height 221
type textarea "if time > 1:"
click at [431, 283] on span "Update" at bounding box center [421, 307] width 50 height 9
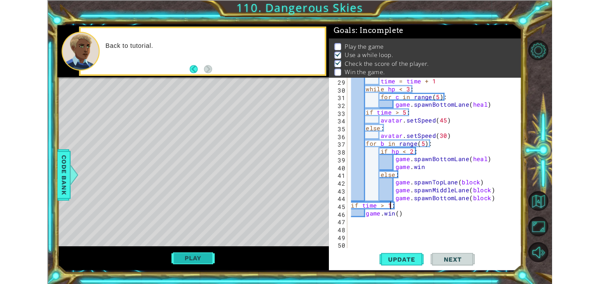
scroll to position [3, 0]
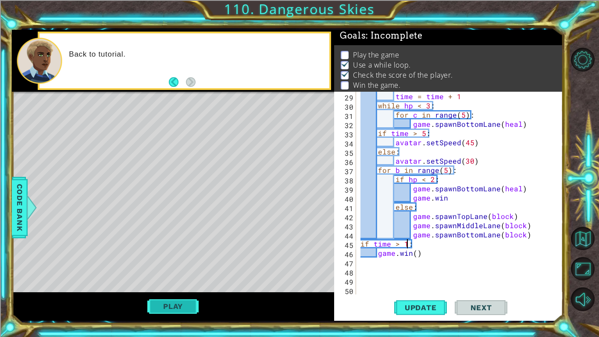
click at [174, 283] on button "Play" at bounding box center [172, 306] width 51 height 17
